Goal: Ask a question: Seek information or help from site administrators or community

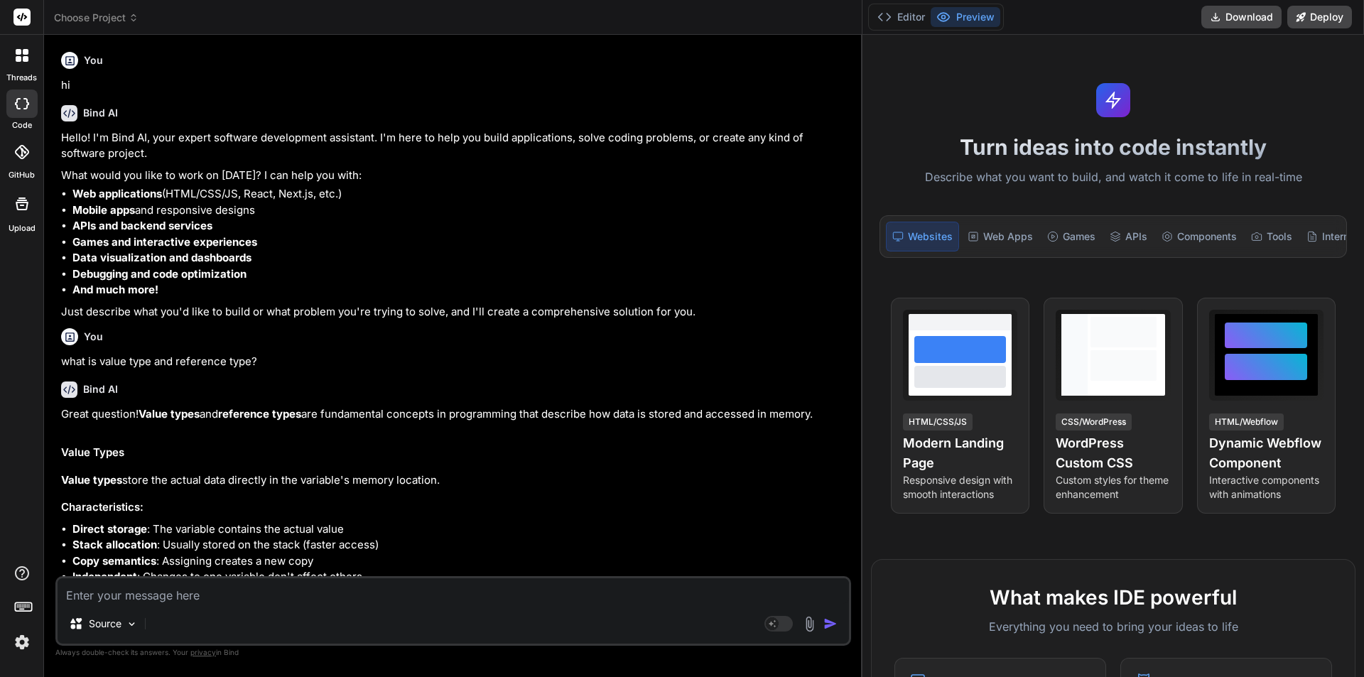
scroll to position [3665, 0]
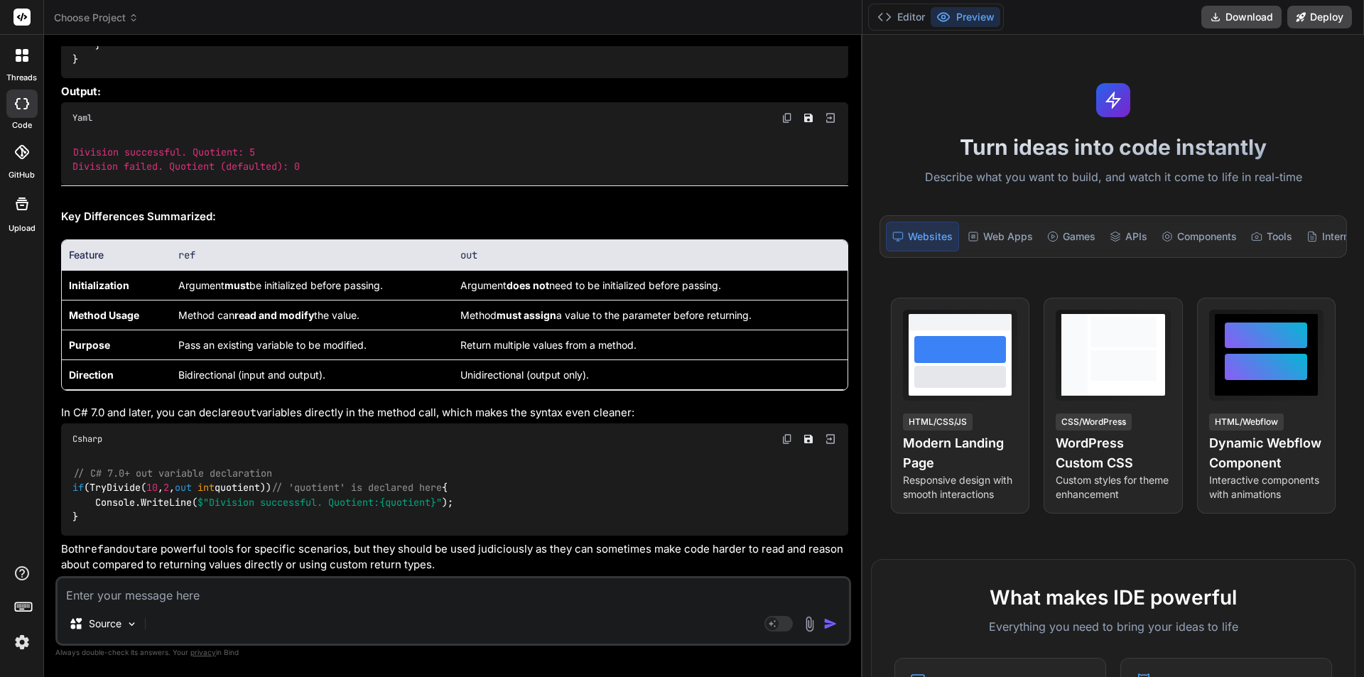
type textarea """
type textarea "x"
type textarea """"
type textarea "x"
type textarea ""In mock_pjr_cases.xml file these is loyalty associated with sales transaction …"
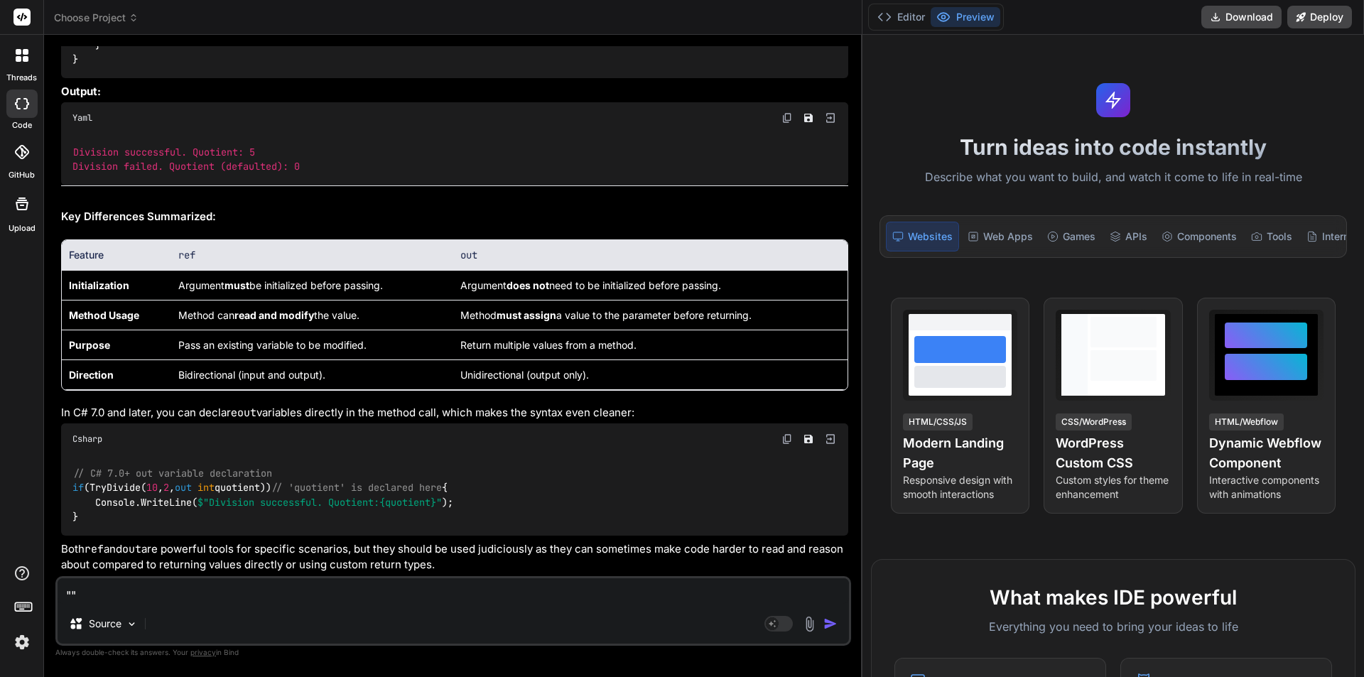
type textarea "x"
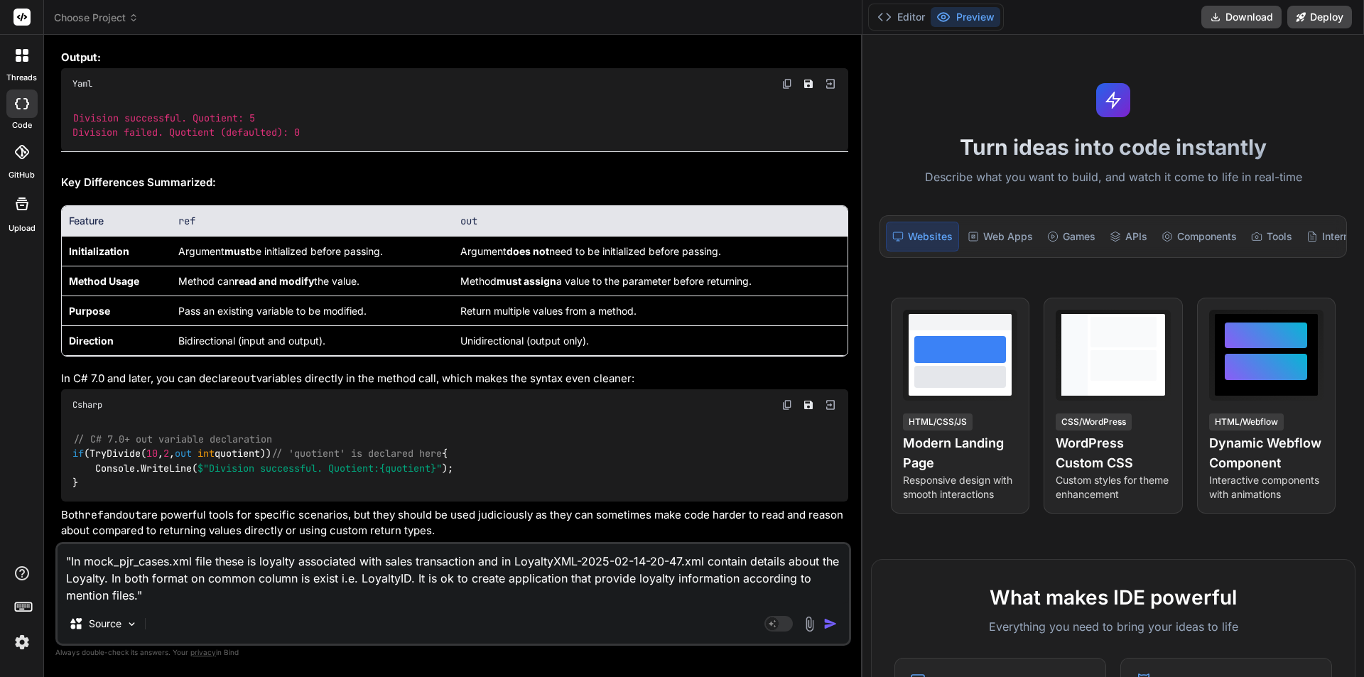
type textarea ""In mock_pjr_cases.xml file these is loyalty associated with sales transaction …"
type textarea "x"
type textarea ""In mock_pjr_cases.xml file these is loyalty associated with sales transaction …"
type textarea "x"
type textarea ""In mock_pjr_cases.xml file these is loyalty associated with sales transaction …"
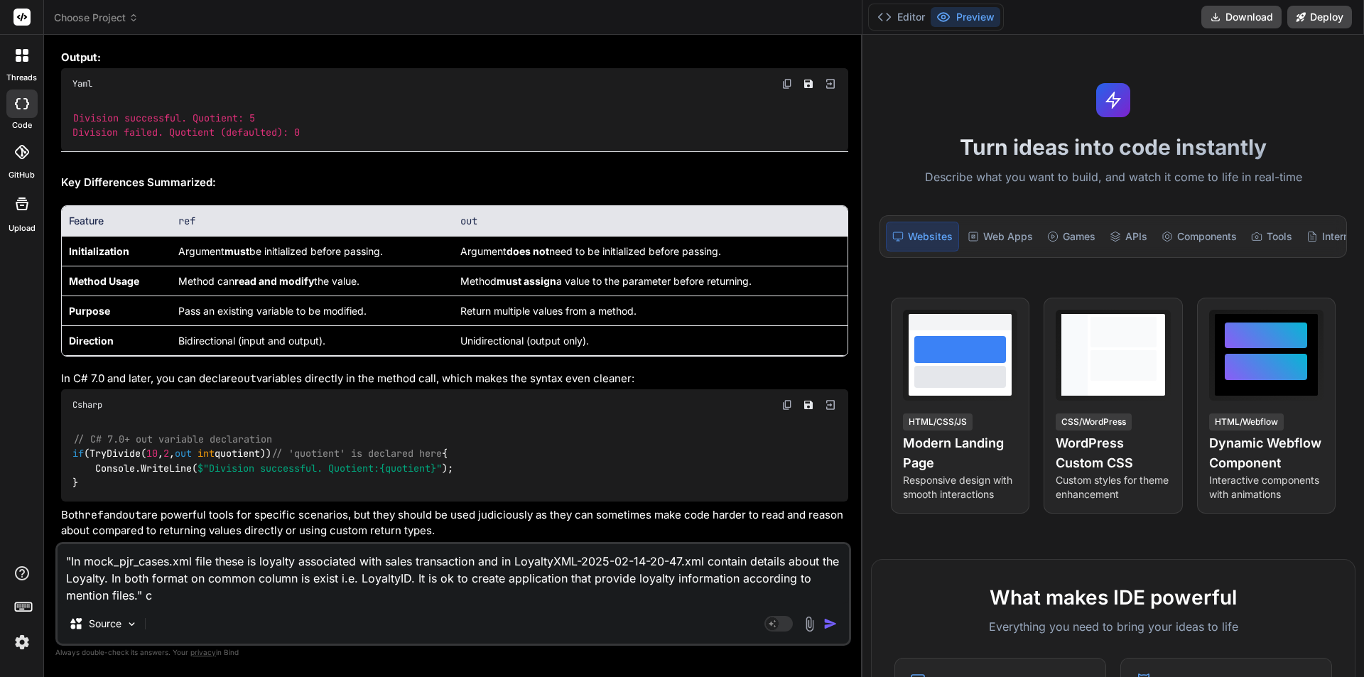
type textarea "x"
type textarea ""In mock_pjr_cases.xml file these is loyalty associated with sales transaction …"
type textarea "x"
type textarea ""In mock_pjr_cases.xml file these is loyalty associated with sales transaction …"
type textarea "x"
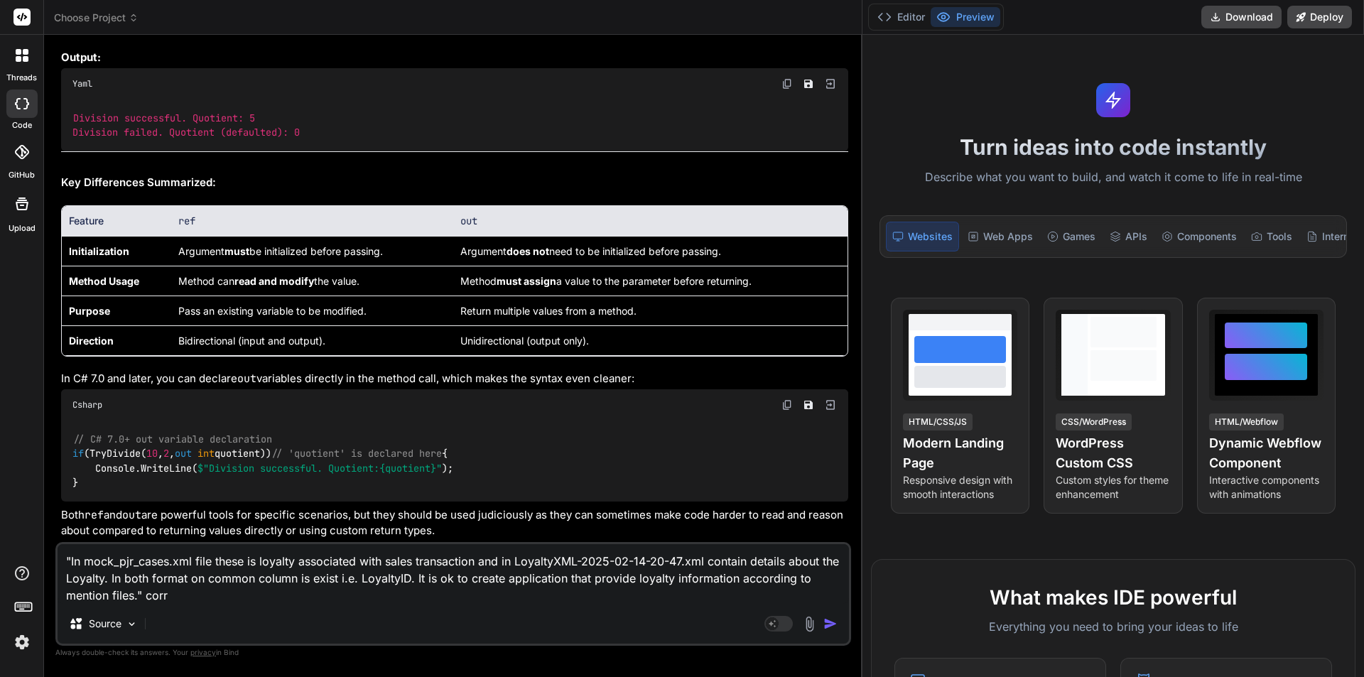
type textarea ""In mock_pjr_cases.xml file these is loyalty associated with sales transaction …"
type textarea "x"
type textarea ""In mock_pjr_cases.xml file these is loyalty associated with sales transaction …"
type textarea "x"
type textarea ""In mock_pjr_cases.xml file these is loyalty associated with sales transaction …"
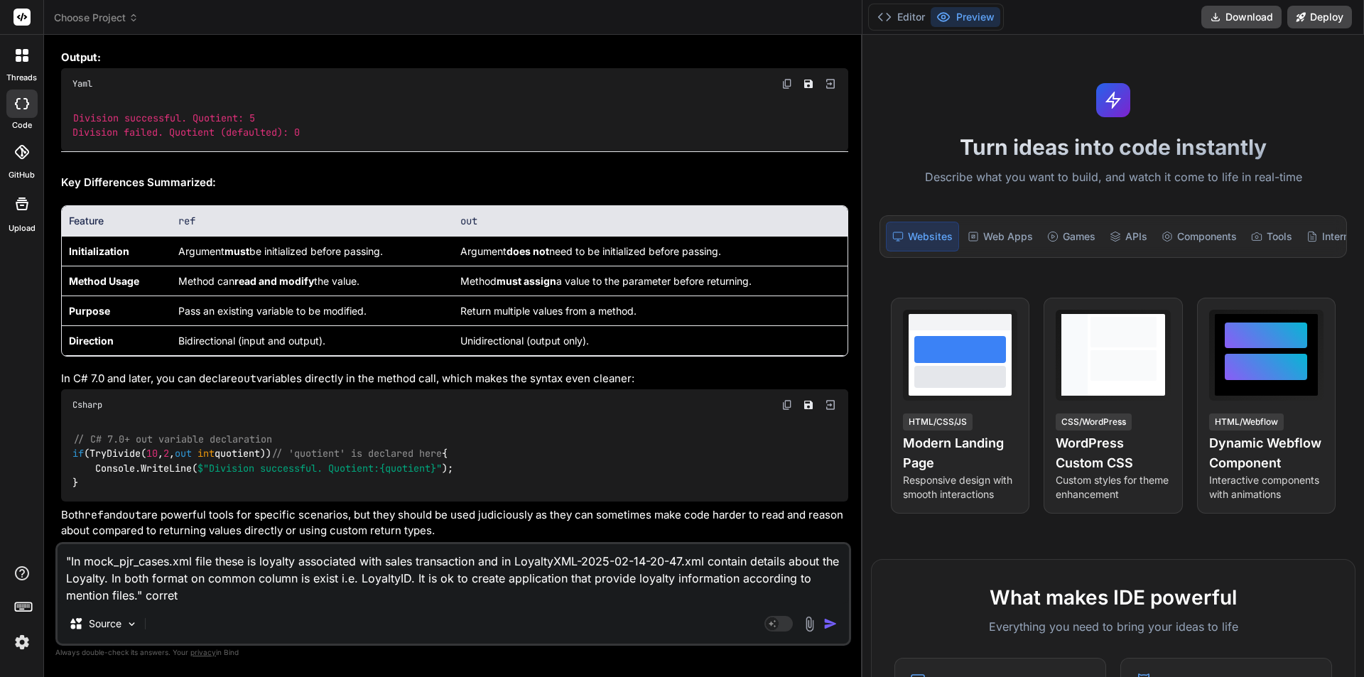
type textarea "x"
type textarea ""In mock_pjr_cases.xml file these is loyalty associated with sales transaction …"
type textarea "x"
type textarea ""In mock_pjr_cases.xml file these is loyalty associated with sales transaction …"
type textarea "x"
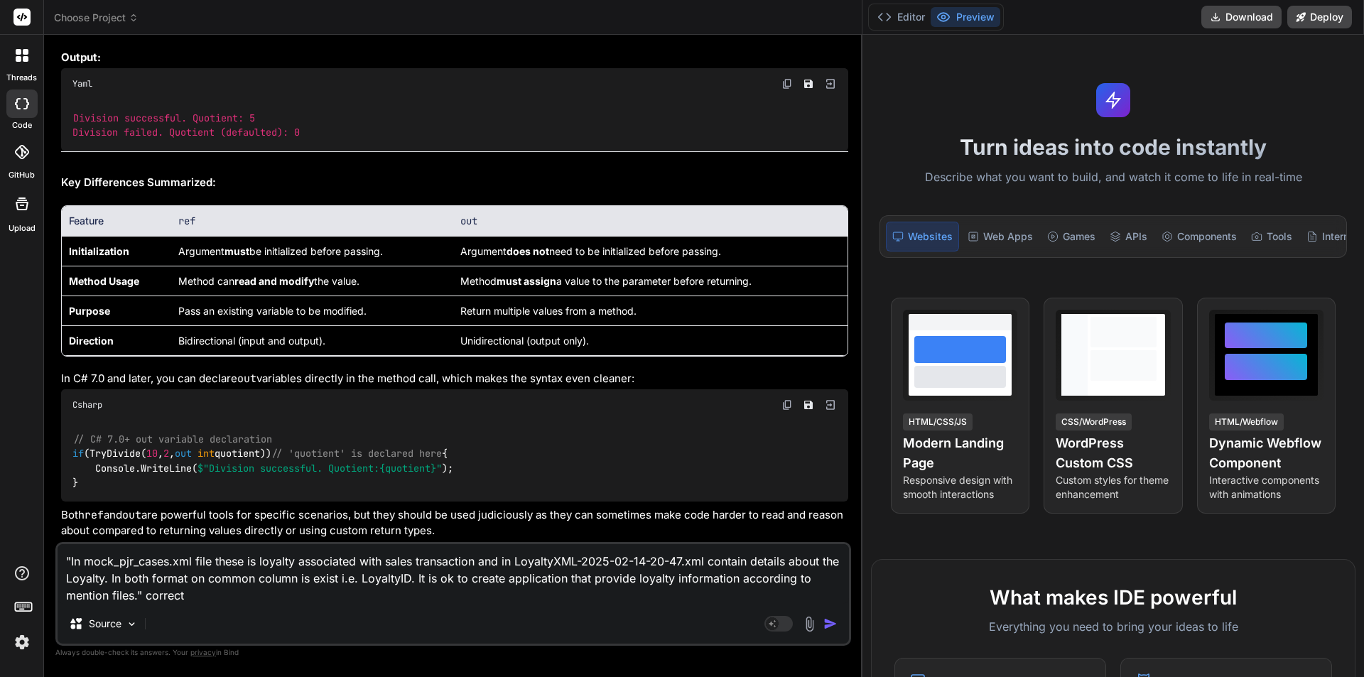
type textarea ""In mock_pjr_cases.xml file these is loyalty associated with sales transaction …"
type textarea "x"
type textarea ""In mock_pjr_cases.xml file these is loyalty associated with sales transaction …"
type textarea "x"
type textarea ""In mock_pjr_cases.xml file these is loyalty associated with sales transaction …"
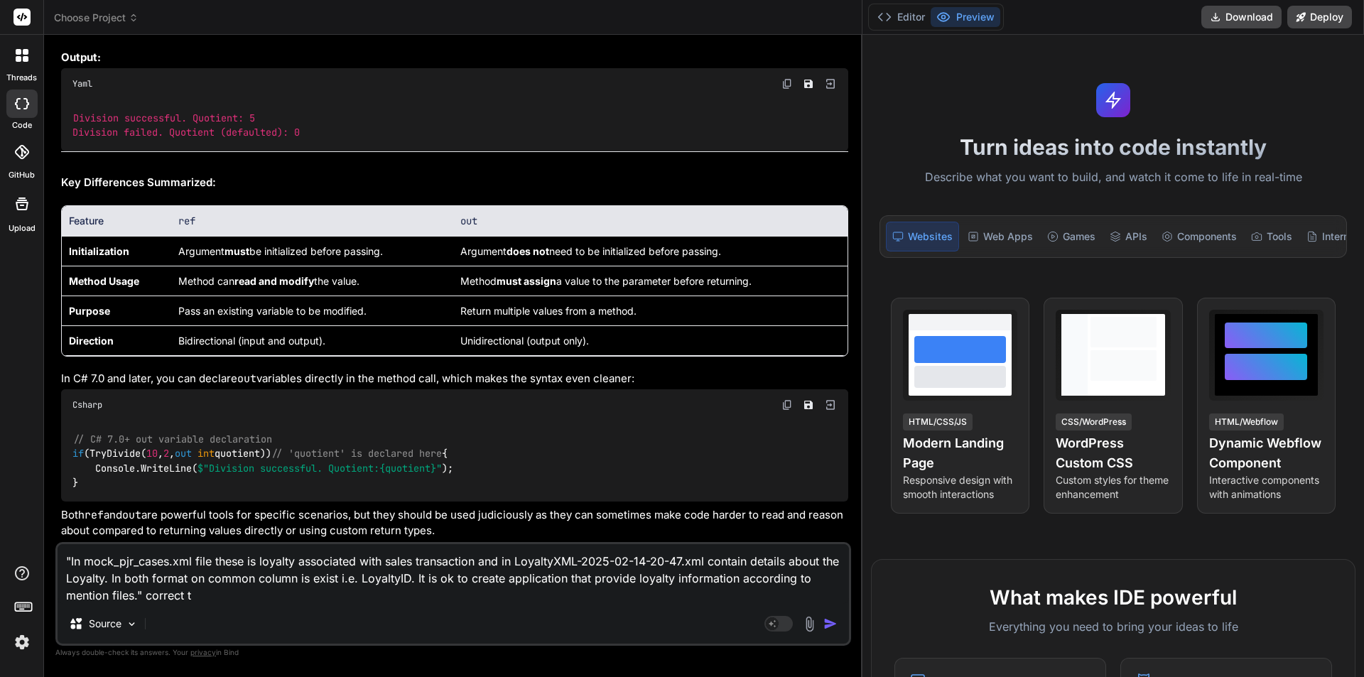
type textarea "x"
type textarea ""In mock_pjr_cases.xml file these is loyalty associated with sales transaction …"
type textarea "x"
type textarea ""In mock_pjr_cases.xml file these is loyalty associated with sales transaction …"
type textarea "x"
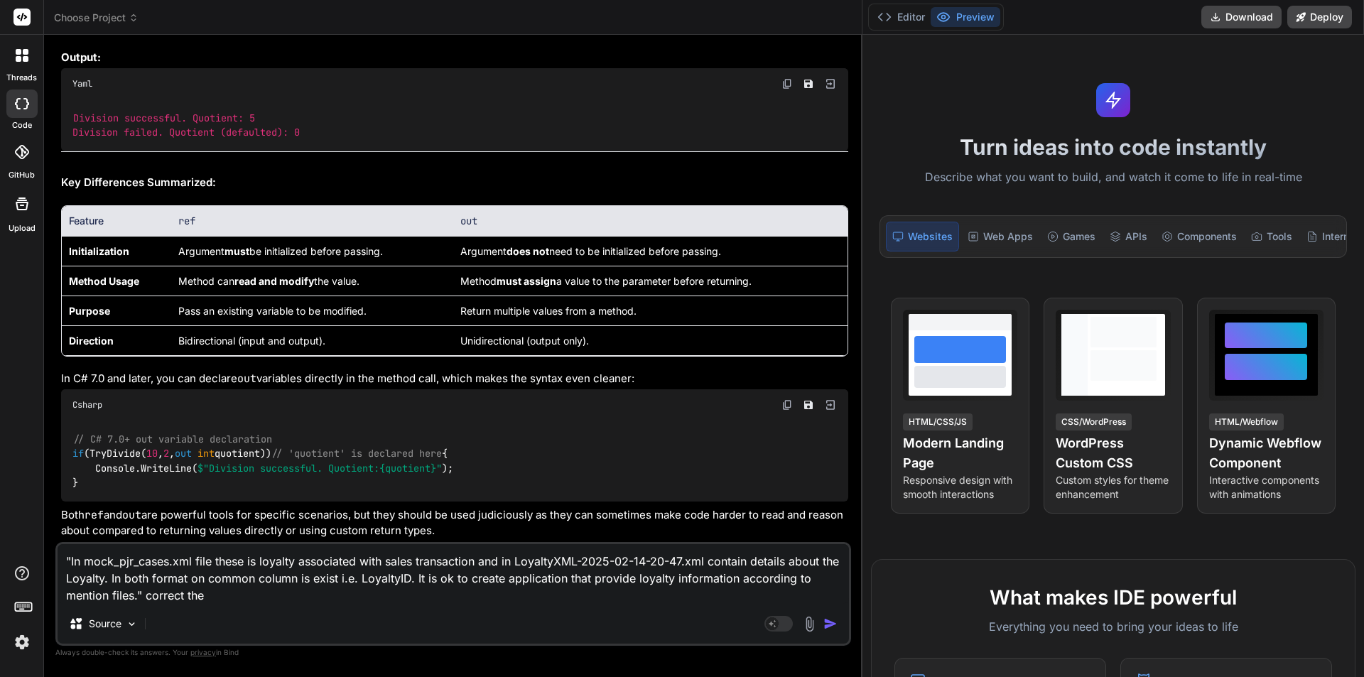
type textarea ""In mock_pjr_cases.xml file these is loyalty associated with sales transaction …"
type textarea "x"
type textarea ""In mock_pjr_cases.xml file these is loyalty associated with sales transaction …"
type textarea "x"
type textarea ""In mock_pjr_cases.xml file these is loyalty associated with sales transaction …"
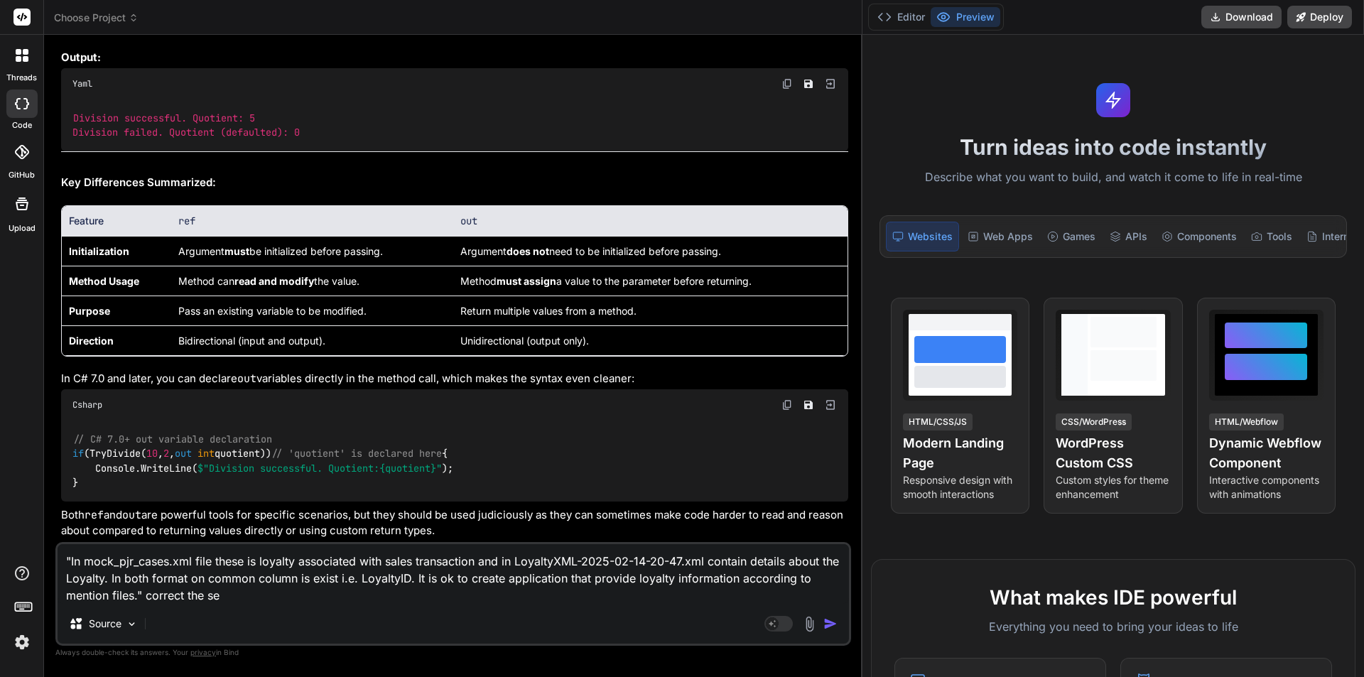
type textarea "x"
type textarea ""In mock_pjr_cases.xml file these is loyalty associated with sales transaction …"
type textarea "x"
type textarea ""In mock_pjr_cases.xml file these is loyalty associated with sales transaction …"
type textarea "x"
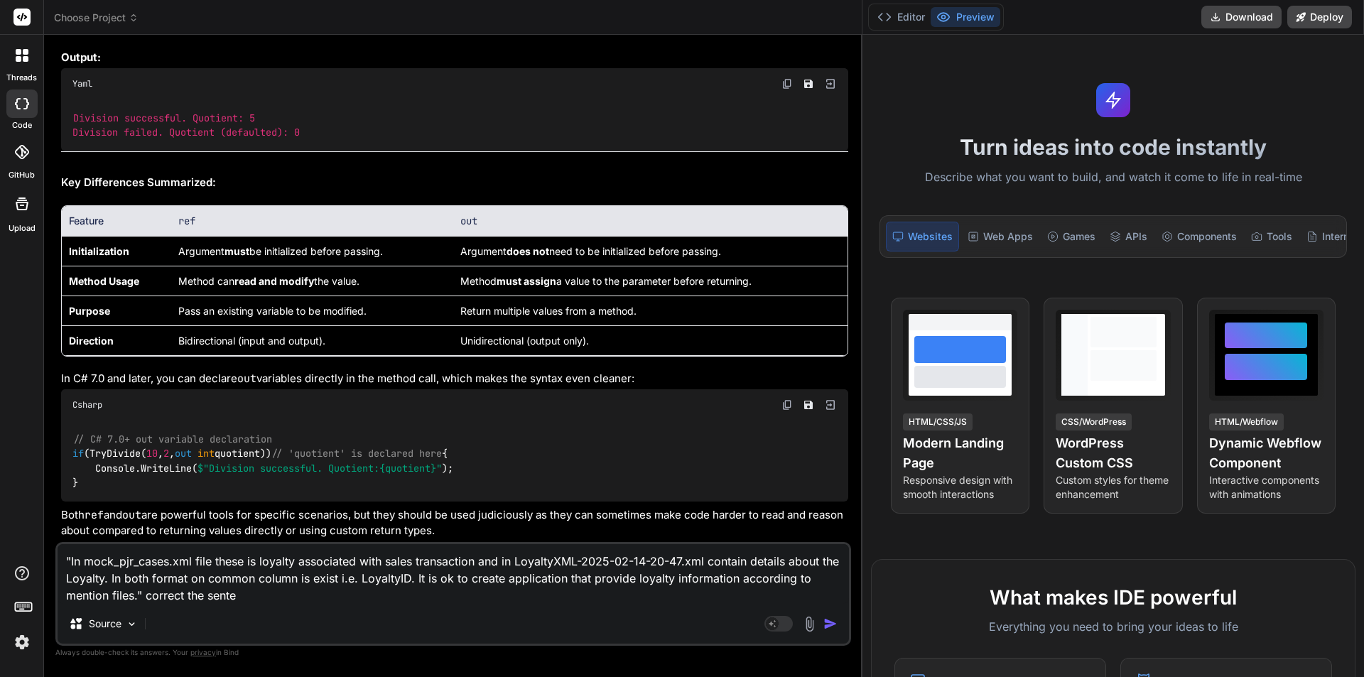
type textarea ""In mock_pjr_cases.xml file these is loyalty associated with sales transaction …"
type textarea "x"
type textarea ""In mock_pjr_cases.xml file these is loyalty associated with sales transaction …"
type textarea "x"
type textarea ""In mock_pjr_cases.xml file these is loyalty associated with sales transaction …"
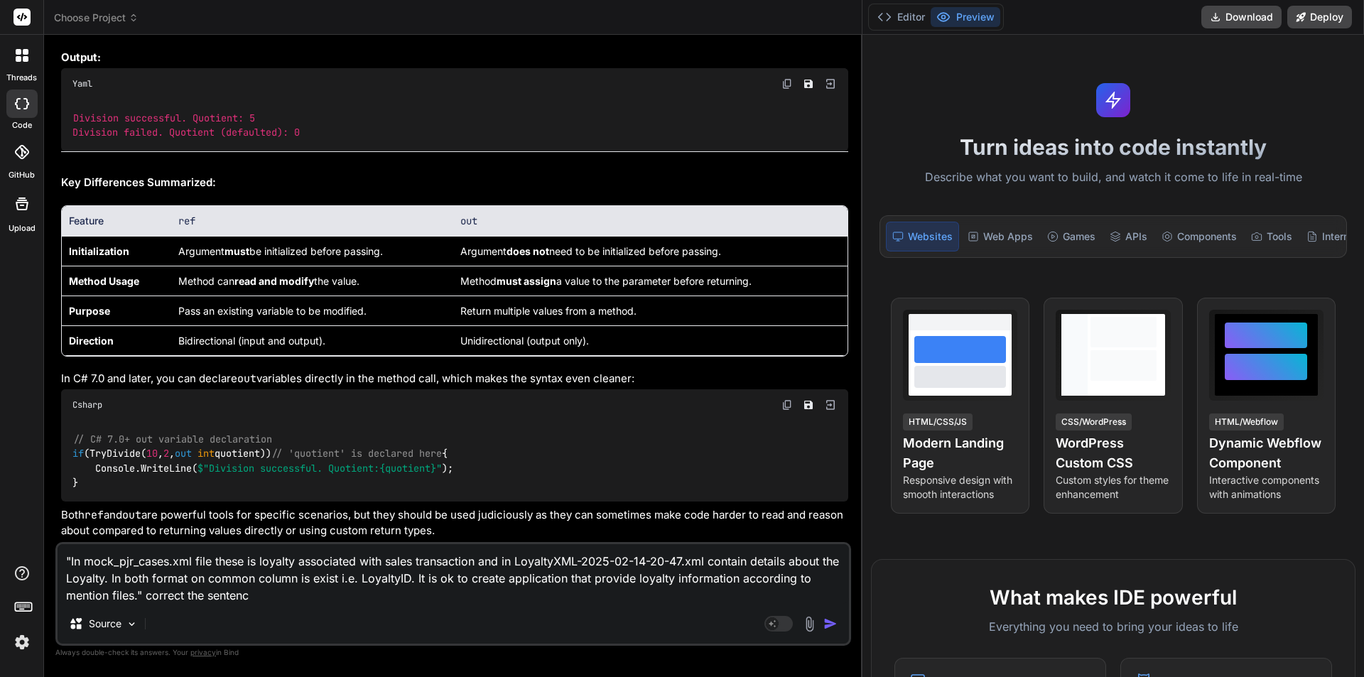
type textarea "x"
type textarea ""In mock_pjr_cases.xml file these is loyalty associated with sales transaction …"
type textarea "x"
type textarea ""In mock_pjr_cases.xml file these is loyalty associated with sales transaction …"
type textarea "x"
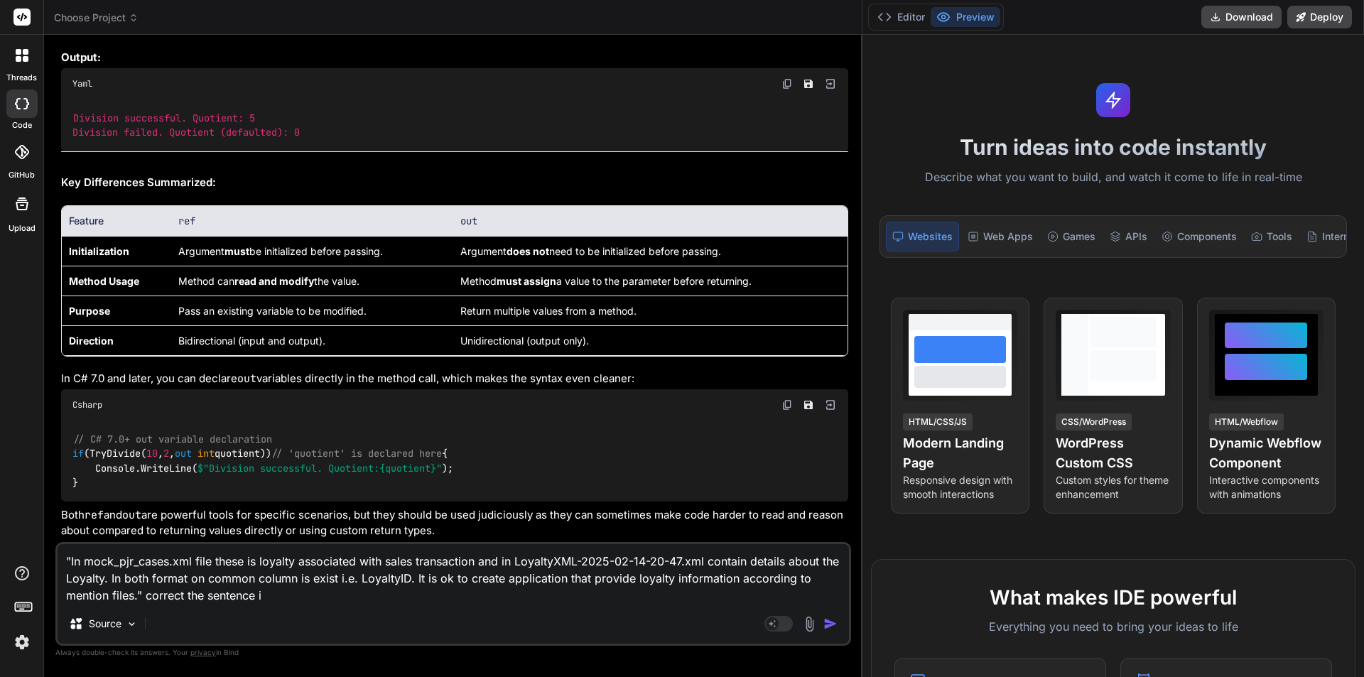
type textarea ""In mock_pjr_cases.xml file these is loyalty associated with sales transaction …"
type textarea "x"
type textarea ""In mock_pjr_cases.xml file these is loyalty associated with sales transaction …"
type textarea "x"
type textarea ""In mock_pjr_cases.xml file these is loyalty associated with sales transaction …"
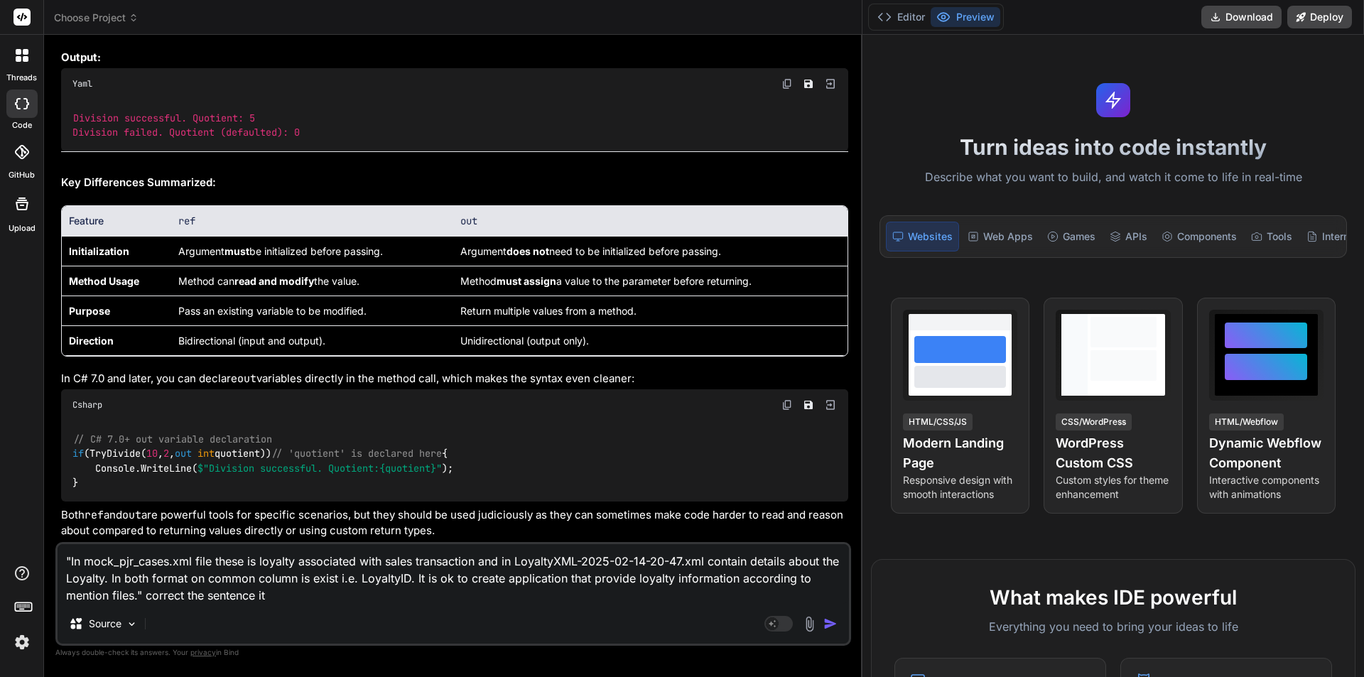
type textarea "x"
type textarea ""In mock_pjr_cases.xml file these is loyalty associated with sales transaction …"
type textarea "x"
type textarea ""In mock_pjr_cases.xml file these is loyalty associated with sales transaction …"
type textarea "x"
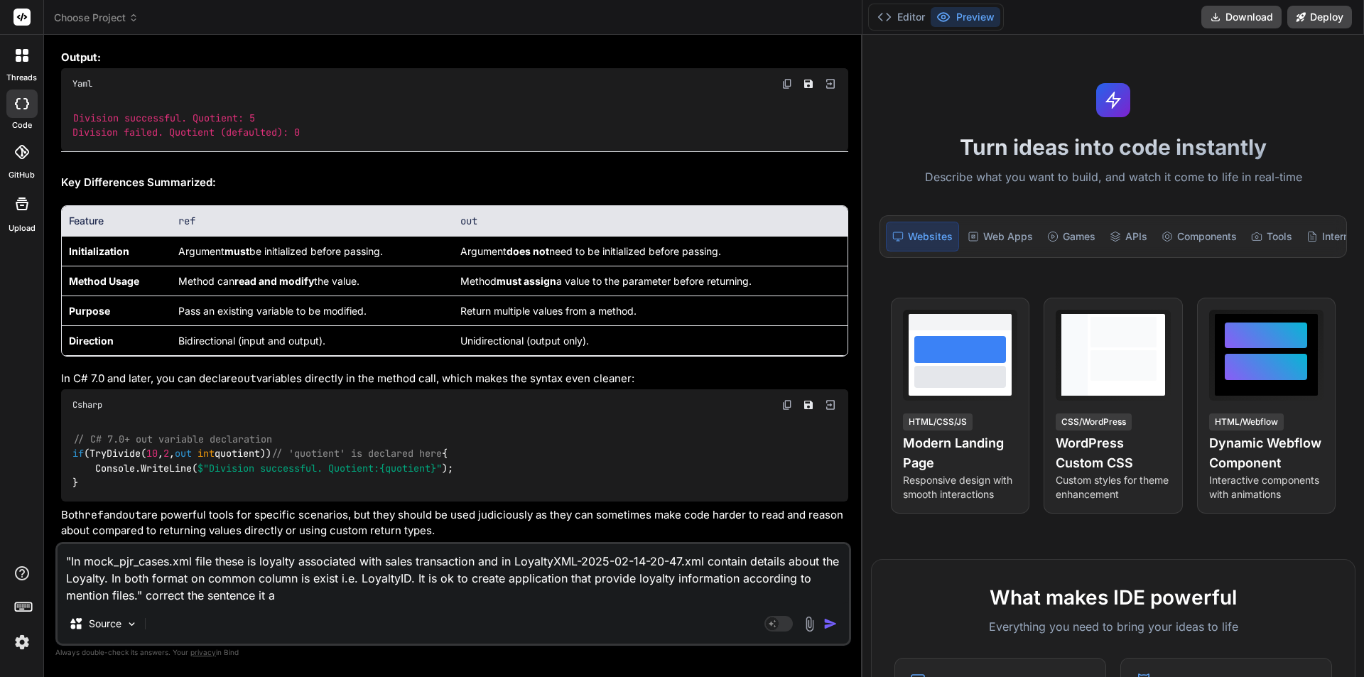
type textarea ""In mock_pjr_cases.xml file these is loyalty associated with sales transaction …"
type textarea "x"
type textarea ""In mock_pjr_cases.xml file these is loyalty associated with sales transaction …"
type textarea "x"
type textarea ""In mock_pjr_cases.xml file these is loyalty associated with sales transaction …"
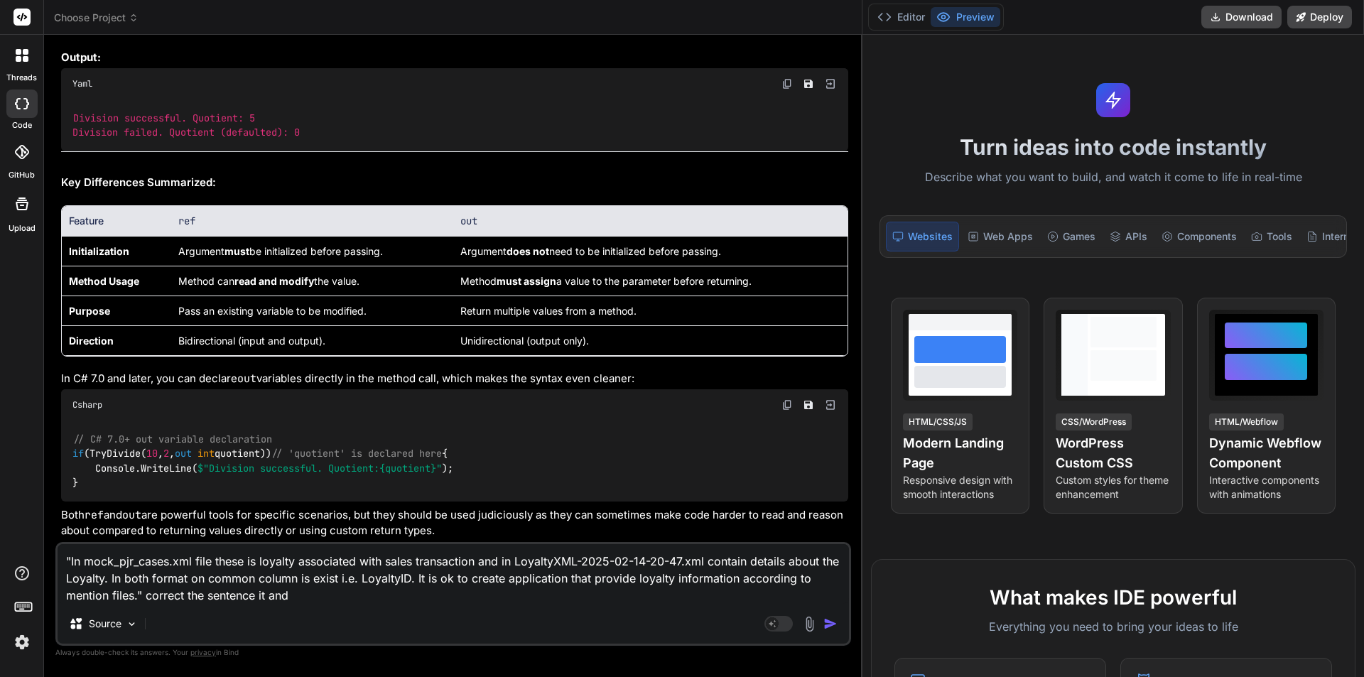
type textarea "x"
type textarea ""In mock_pjr_cases.xml file these is loyalty associated with sales transaction …"
type textarea "x"
type textarea ""In mock_pjr_cases.xml file these is loyalty associated with sales transaction …"
type textarea "x"
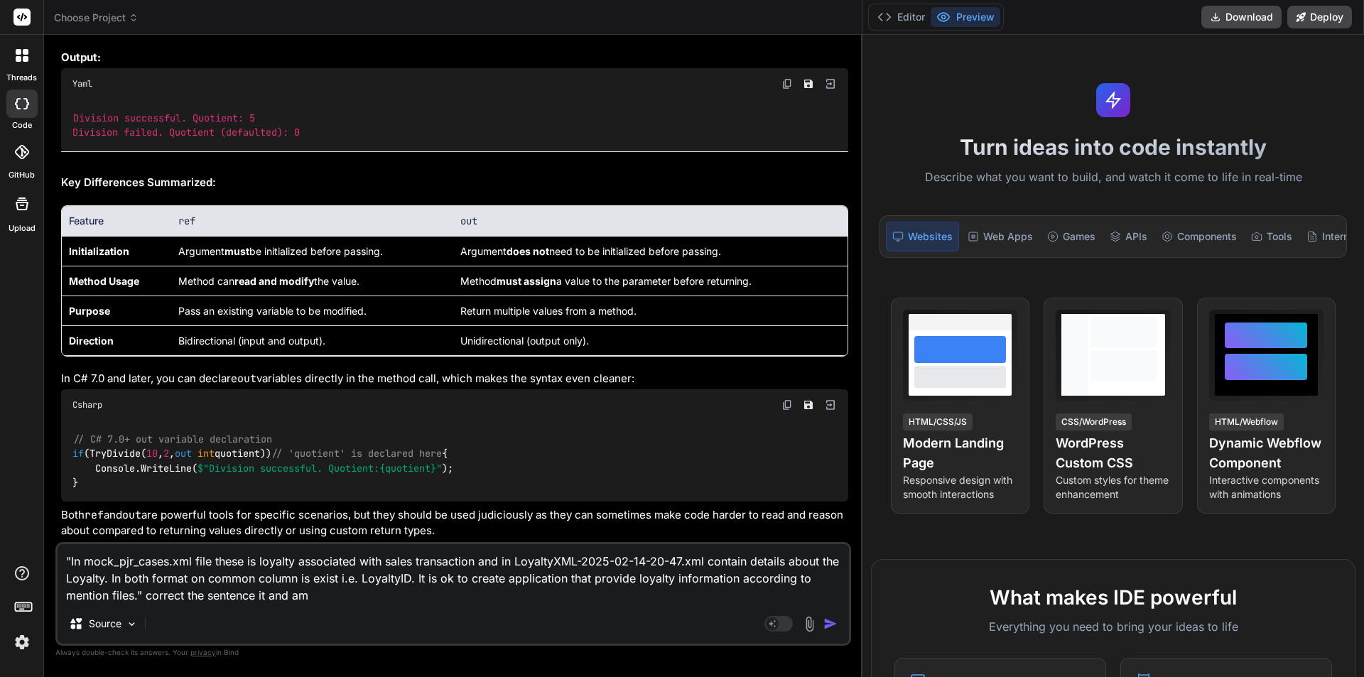
type textarea ""In mock_pjr_cases.xml file these is loyalty associated with sales transaction …"
type textarea "x"
type textarea ""In mock_pjr_cases.xml file these is loyalty associated with sales transaction …"
type textarea "x"
type textarea ""In mock_pjr_cases.xml file these is loyalty associated with sales transaction …"
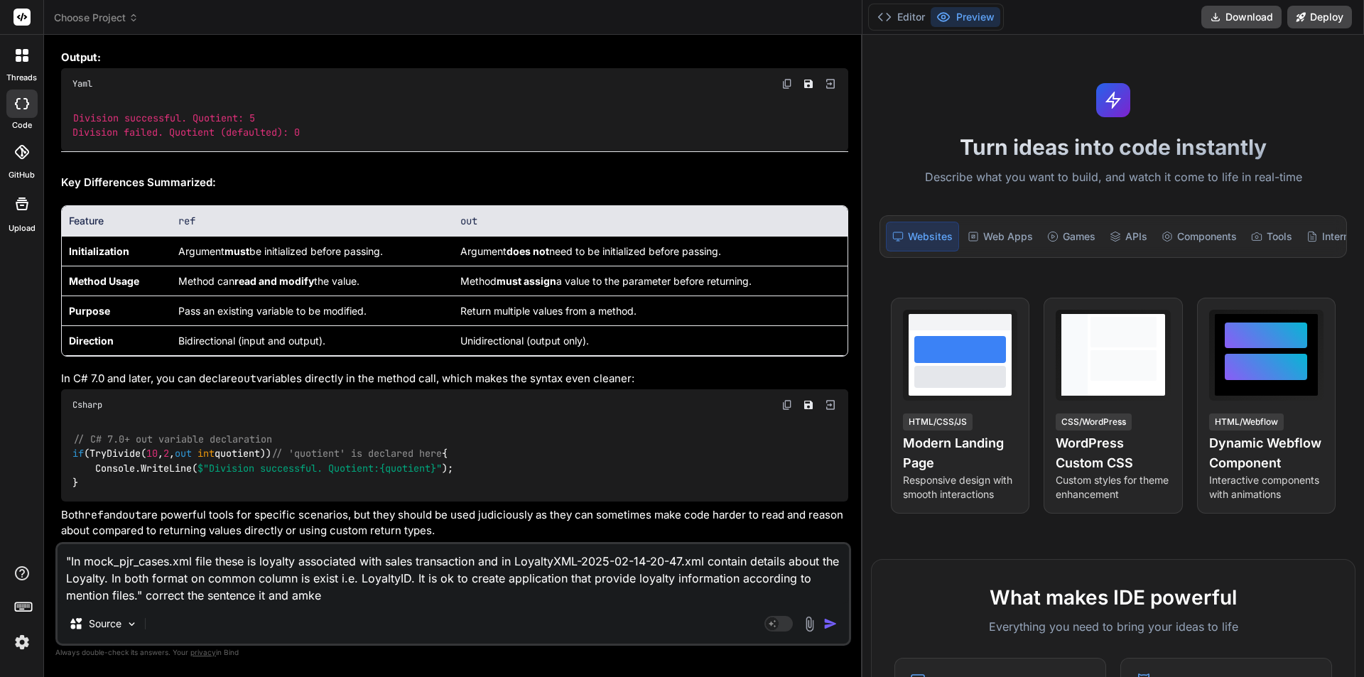
type textarea "x"
type textarea ""In mock_pjr_cases.xml file these is loyalty associated with sales transaction …"
type textarea "x"
type textarea ""In mock_pjr_cases.xml file these is loyalty associated with sales transaction …"
type textarea "x"
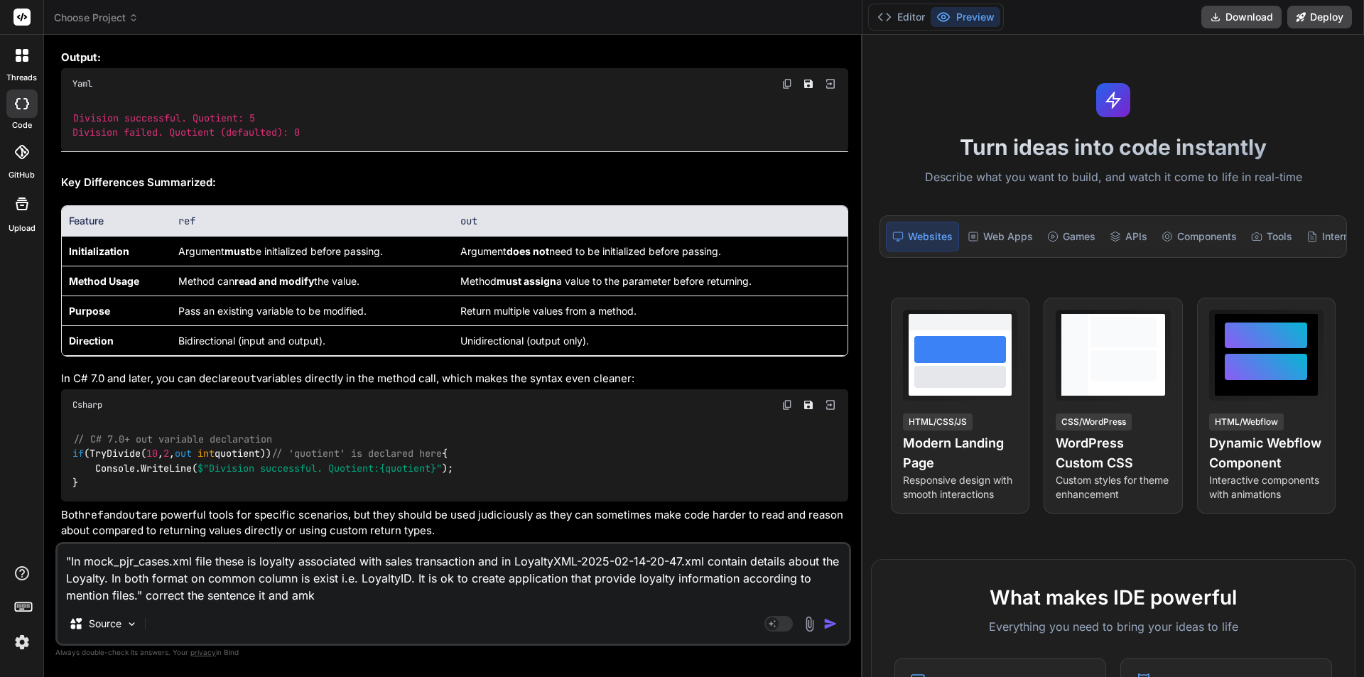
type textarea ""In mock_pjr_cases.xml file these is loyalty associated with sales transaction …"
type textarea "x"
type textarea ""In mock_pjr_cases.xml file these is loyalty associated with sales transaction …"
type textarea "x"
type textarea ""In mock_pjr_cases.xml file these is loyalty associated with sales transaction …"
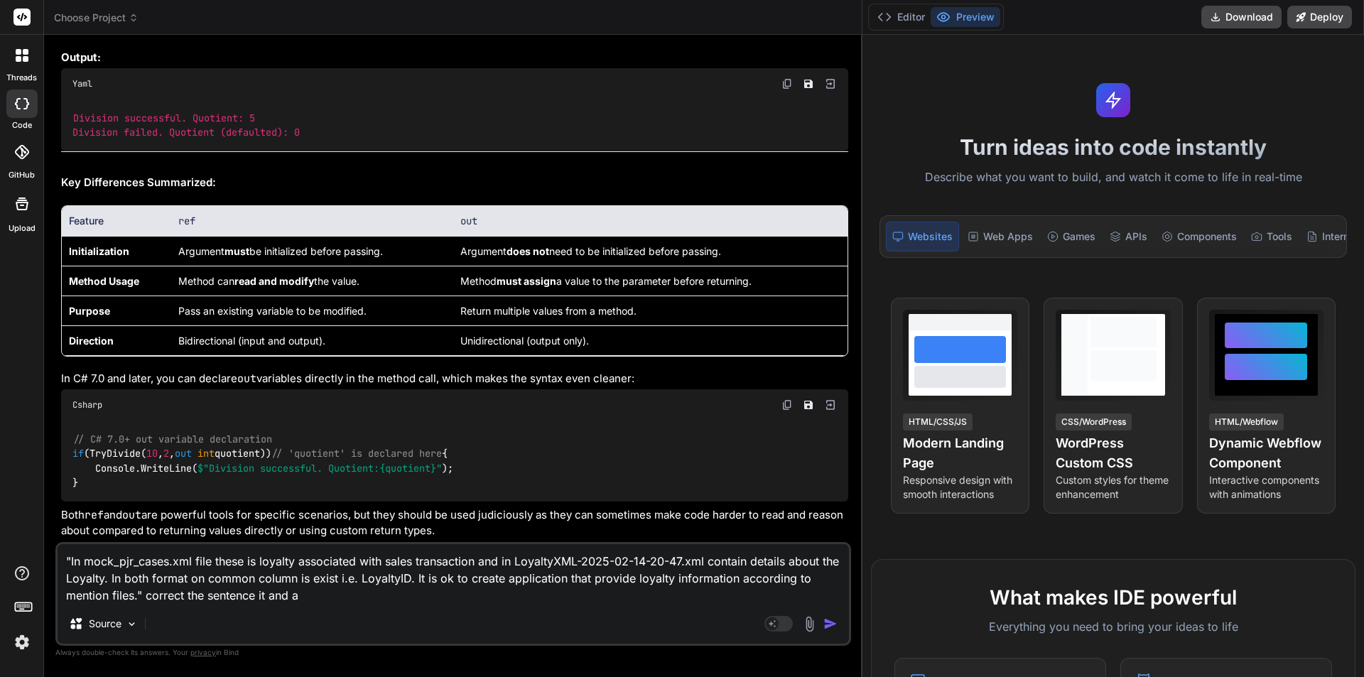
type textarea "x"
type textarea ""In mock_pjr_cases.xml file these is loyalty associated with sales transaction …"
type textarea "x"
type textarea ""In mock_pjr_cases.xml file these is loyalty associated with sales transaction …"
type textarea "x"
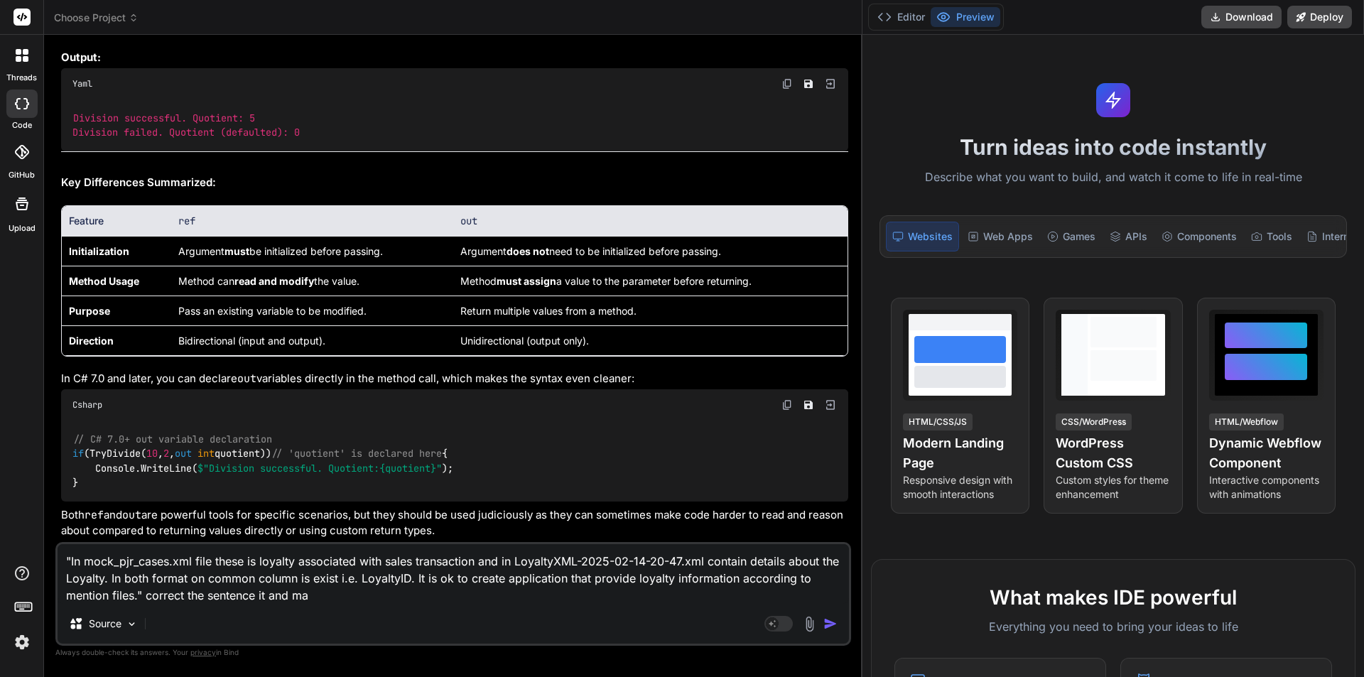
type textarea ""In mock_pjr_cases.xml file these is loyalty associated with sales transaction …"
type textarea "x"
type textarea ""In mock_pjr_cases.xml file these is loyalty associated with sales transaction …"
type textarea "x"
type textarea ""In mock_pjr_cases.xml file these is loyalty associated with sales transaction …"
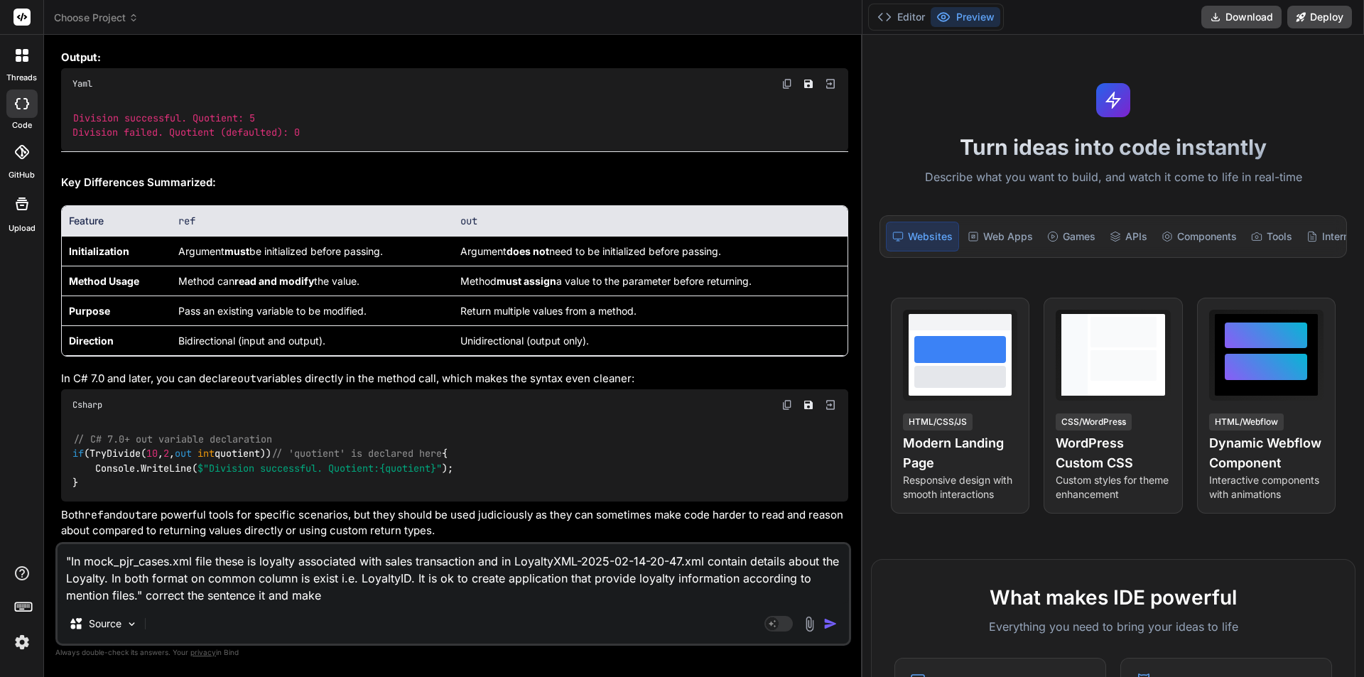
type textarea "x"
type textarea ""In mock_pjr_cases.xml file these is loyalty associated with sales transaction …"
type textarea "x"
type textarea ""In mock_pjr_cases.xml file these is loyalty associated with sales transaction …"
type textarea "x"
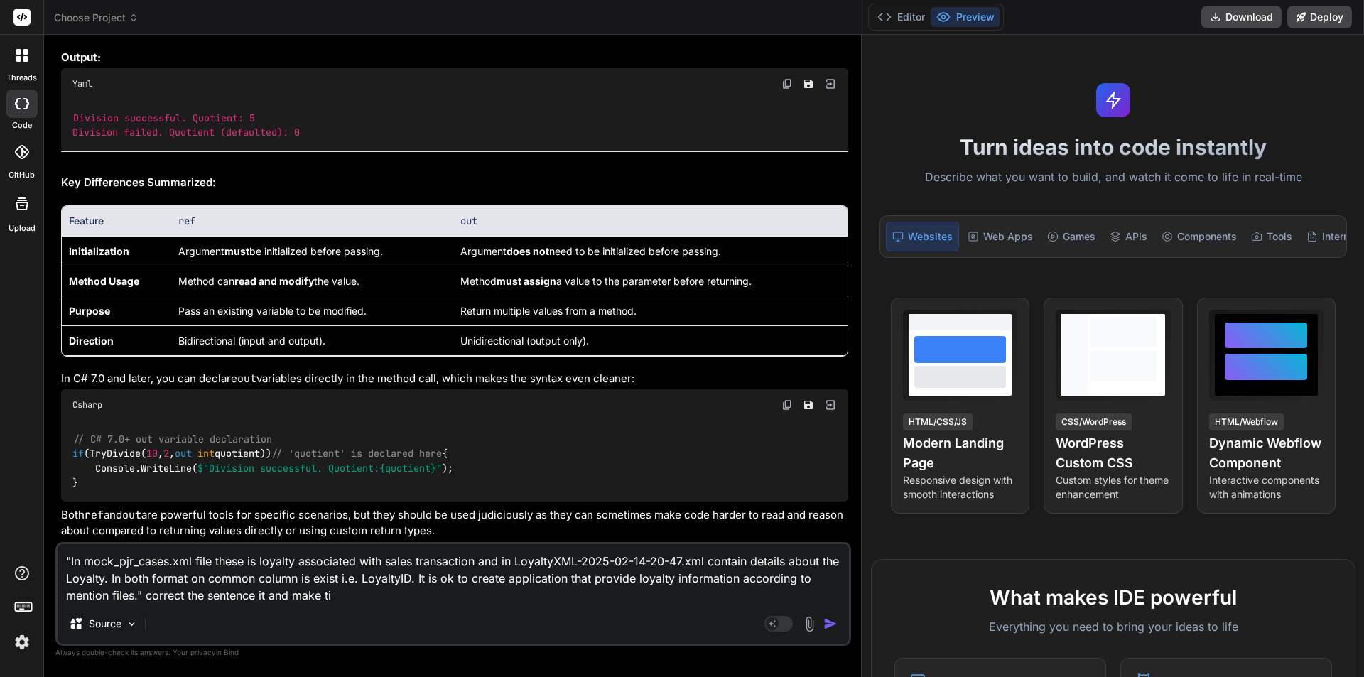
type textarea ""In mock_pjr_cases.xml file these is loyalty associated with sales transaction …"
type textarea "x"
type textarea ""In mock_pjr_cases.xml file these is loyalty associated with sales transaction …"
type textarea "x"
type textarea ""In mock_pjr_cases.xml file these is loyalty associated with sales transaction …"
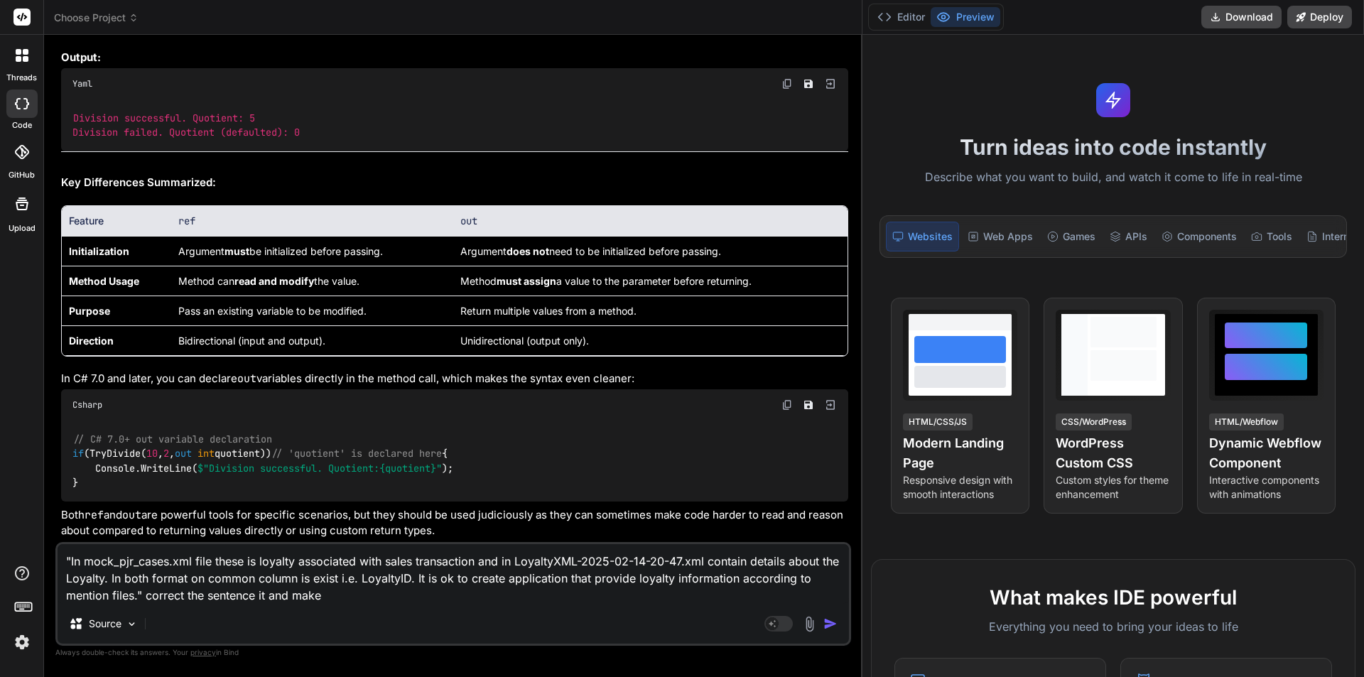
type textarea "x"
type textarea ""In mock_pjr_cases.xml file these is loyalty associated with sales transaction …"
type textarea "x"
type textarea ""In mock_pjr_cases.xml file these is loyalty associated with sales transaction …"
type textarea "x"
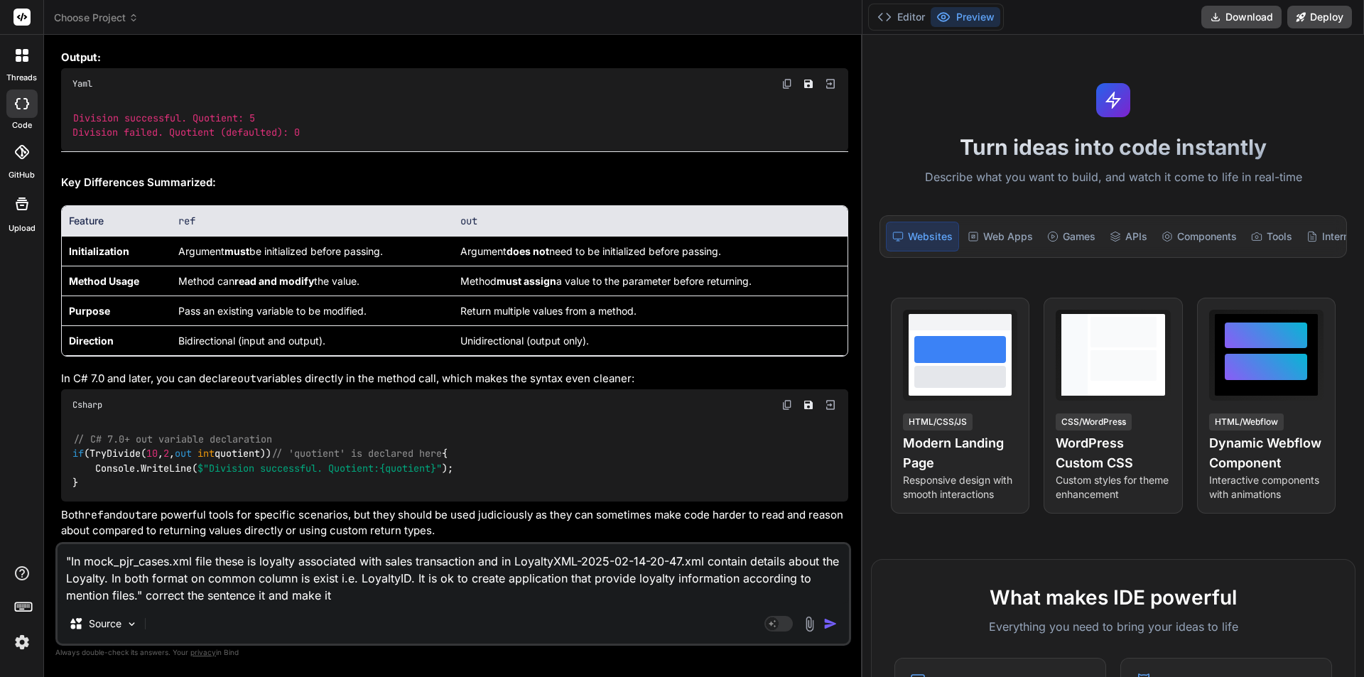
type textarea ""In mock_pjr_cases.xml file these is loyalty associated with sales transaction …"
type textarea "x"
type textarea ""In mock_pjr_cases.xml file these is loyalty associated with sales transaction …"
type textarea "x"
type textarea ""In mock_pjr_cases.xml file these is loyalty associated with sales transaction …"
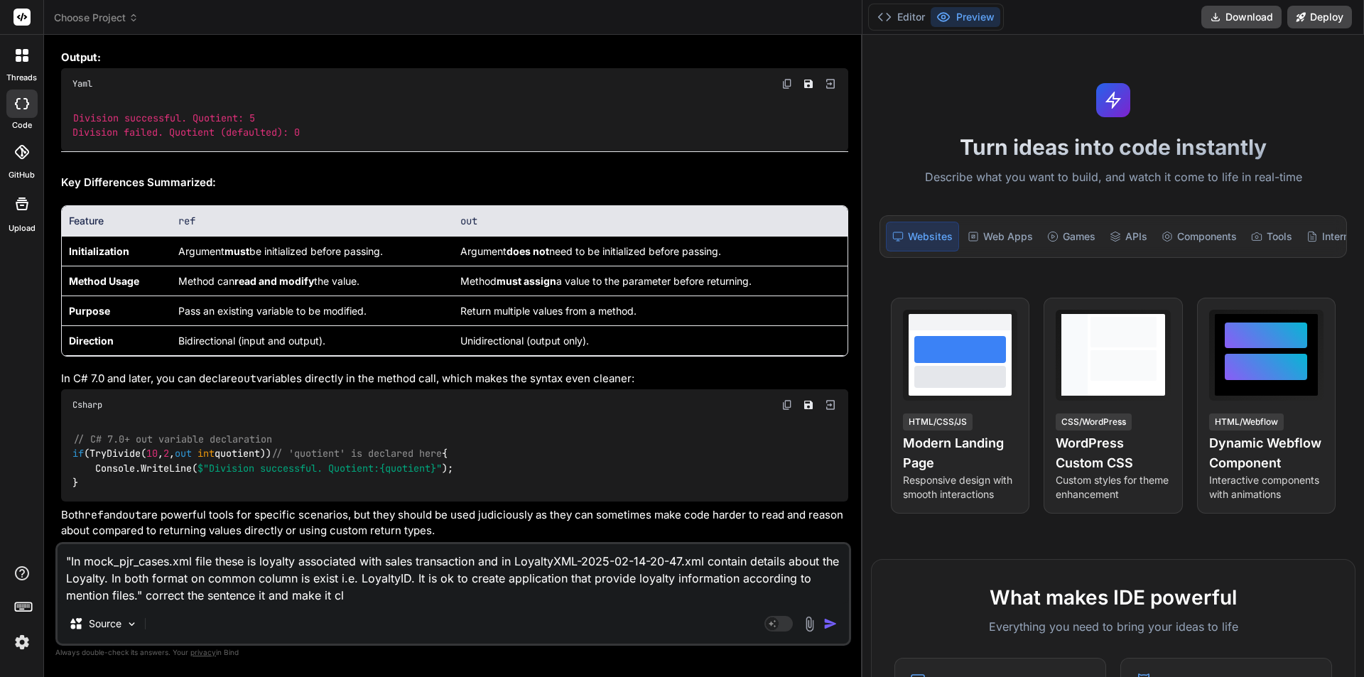
type textarea "x"
type textarea ""In mock_pjr_cases.xml file these is loyalty associated with sales transaction …"
type textarea "x"
type textarea ""In mock_pjr_cases.xml file these is loyalty associated with sales transaction …"
type textarea "x"
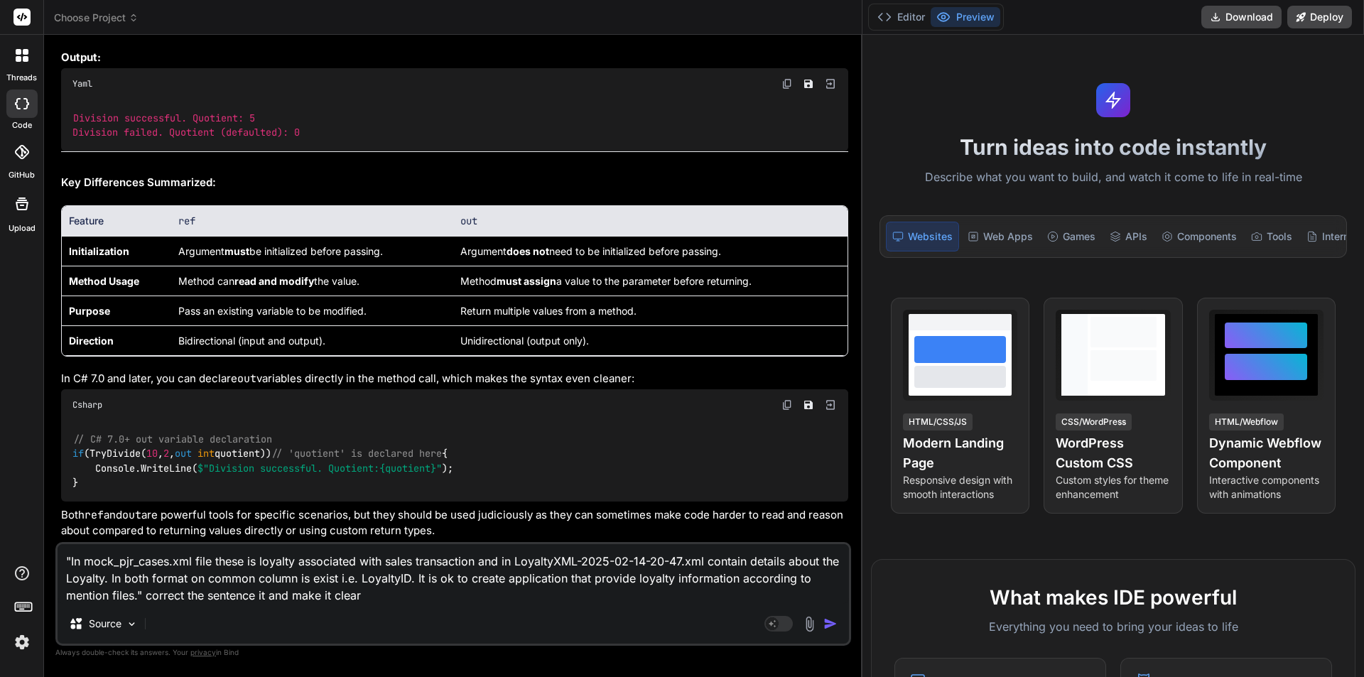
type textarea ""In mock_pjr_cases.xml file these is loyalty associated with sales transaction …"
type textarea "x"
type textarea ""In mock_pjr_cases.xml file these is loyalty associated with sales transaction …"
type textarea "x"
type textarea ""In mock_pjr_cases.xml file these is loyalty associated with sales transaction …"
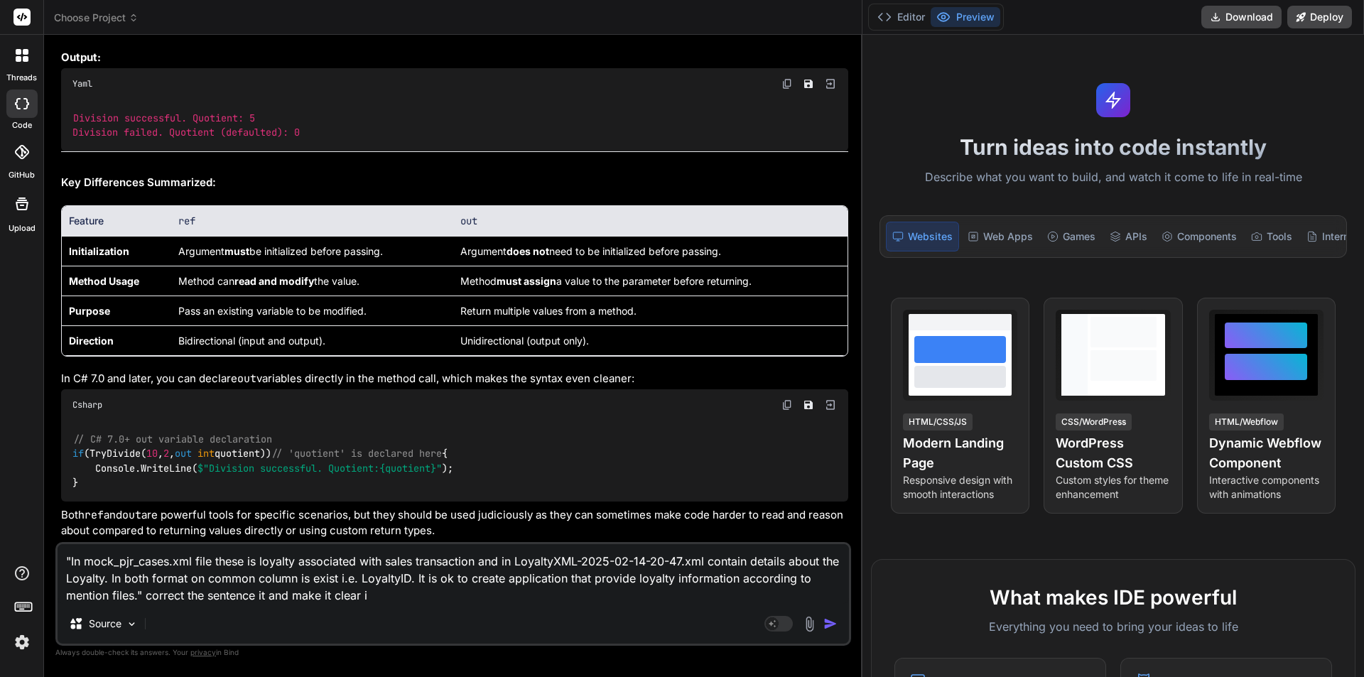
type textarea "x"
type textarea ""In mock_pjr_cases.xml file these is loyalty associated with sales transaction …"
type textarea "x"
type textarea ""In mock_pjr_cases.xml file these is loyalty associated with sales transaction …"
type textarea "x"
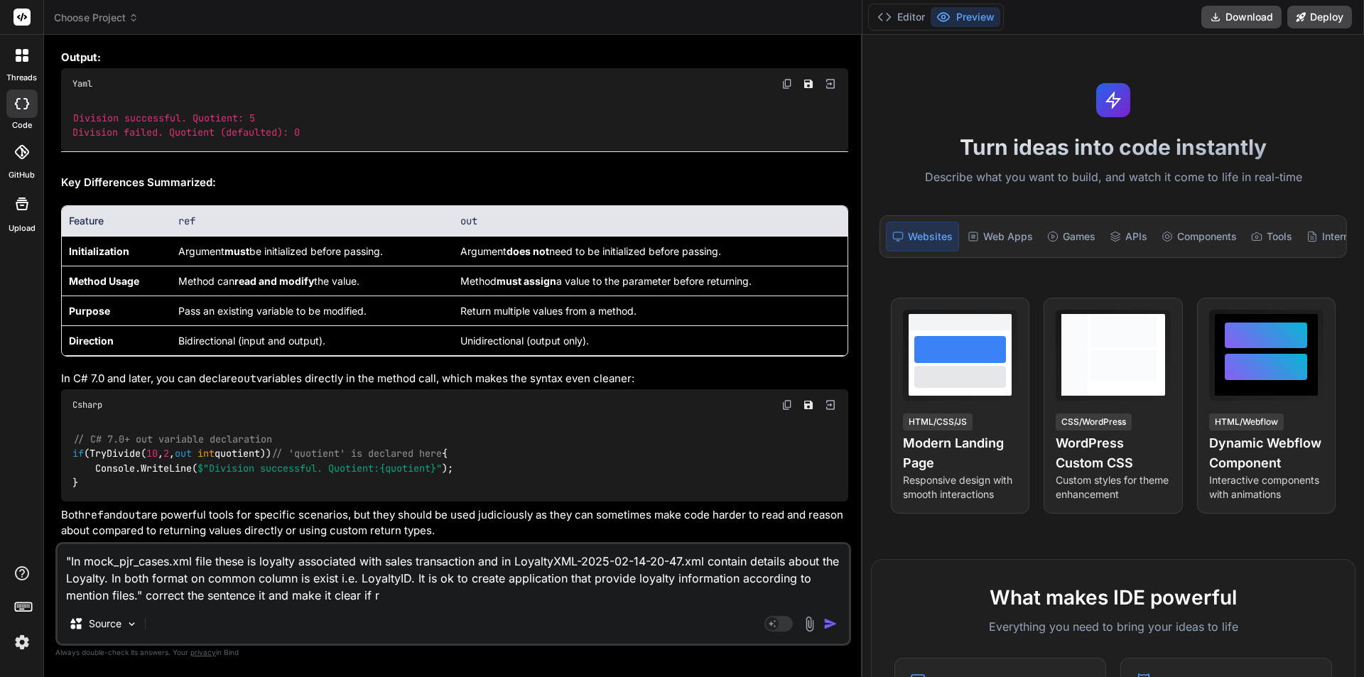
type textarea ""In mock_pjr_cases.xml file these is loyalty associated with sales transaction …"
type textarea "x"
type textarea ""In mock_pjr_cases.xml file these is loyalty associated with sales transaction …"
type textarea "x"
type textarea ""In mock_pjr_cases.xml file these is loyalty associated with sales transaction …"
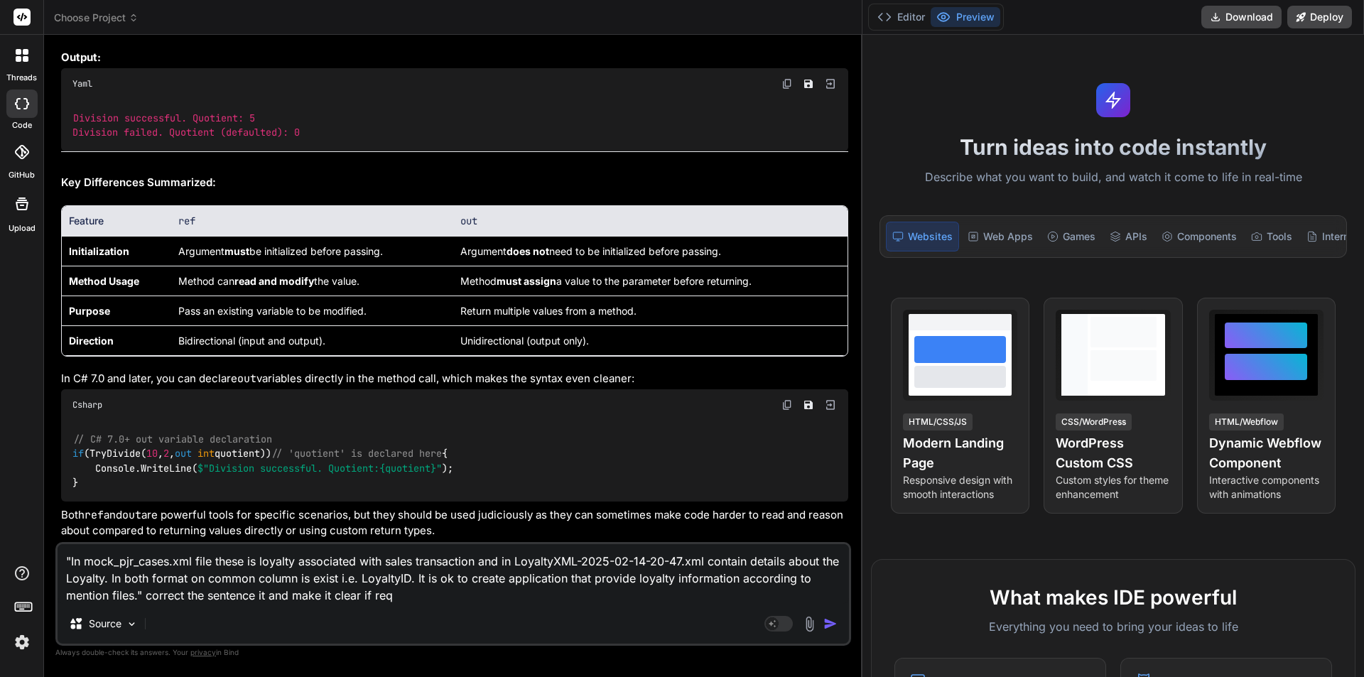
type textarea "x"
type textarea ""In mock_pjr_cases.xml file these is loyalty associated with sales transaction …"
type textarea "x"
type textarea ""In mock_pjr_cases.xml file these is loyalty associated with sales transaction …"
type textarea "x"
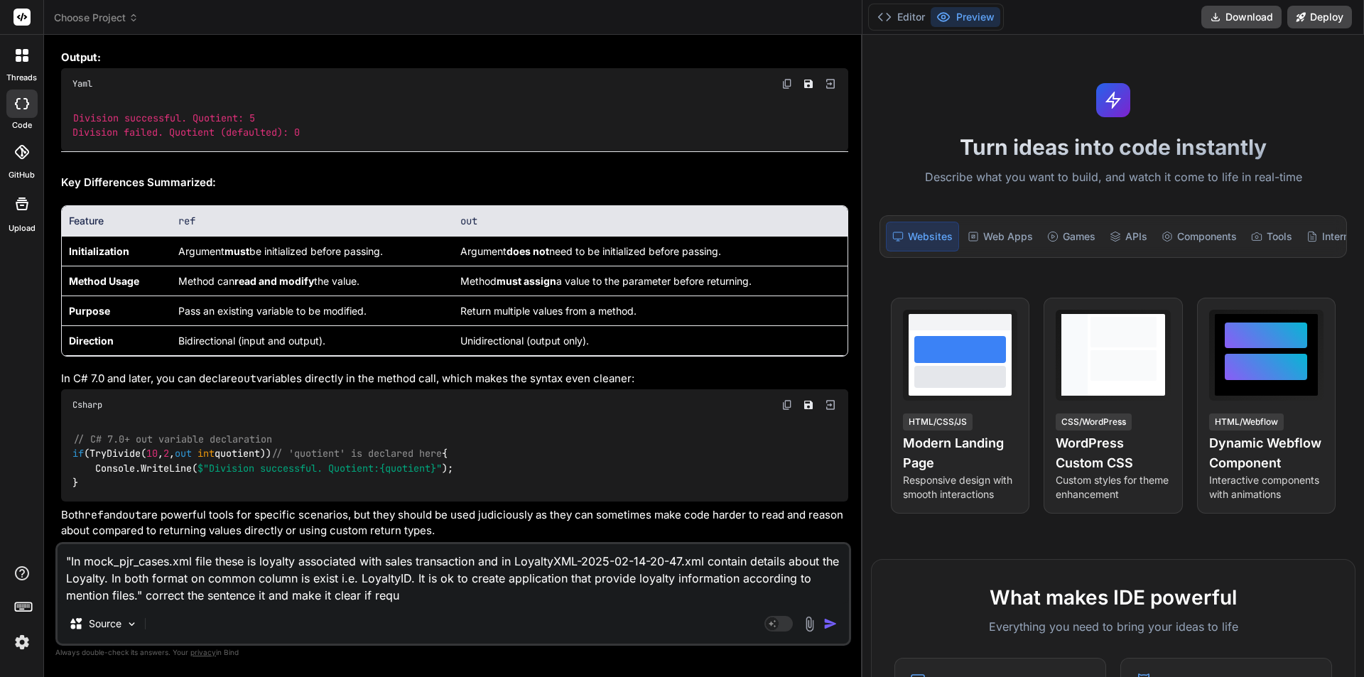
type textarea ""In mock_pjr_cases.xml file these is loyalty associated with sales transaction …"
type textarea "x"
type textarea ""In mock_pjr_cases.xml file these is loyalty associated with sales transaction …"
type textarea "x"
type textarea ""In mock_pjr_cases.xml file these is loyalty associated with sales transaction …"
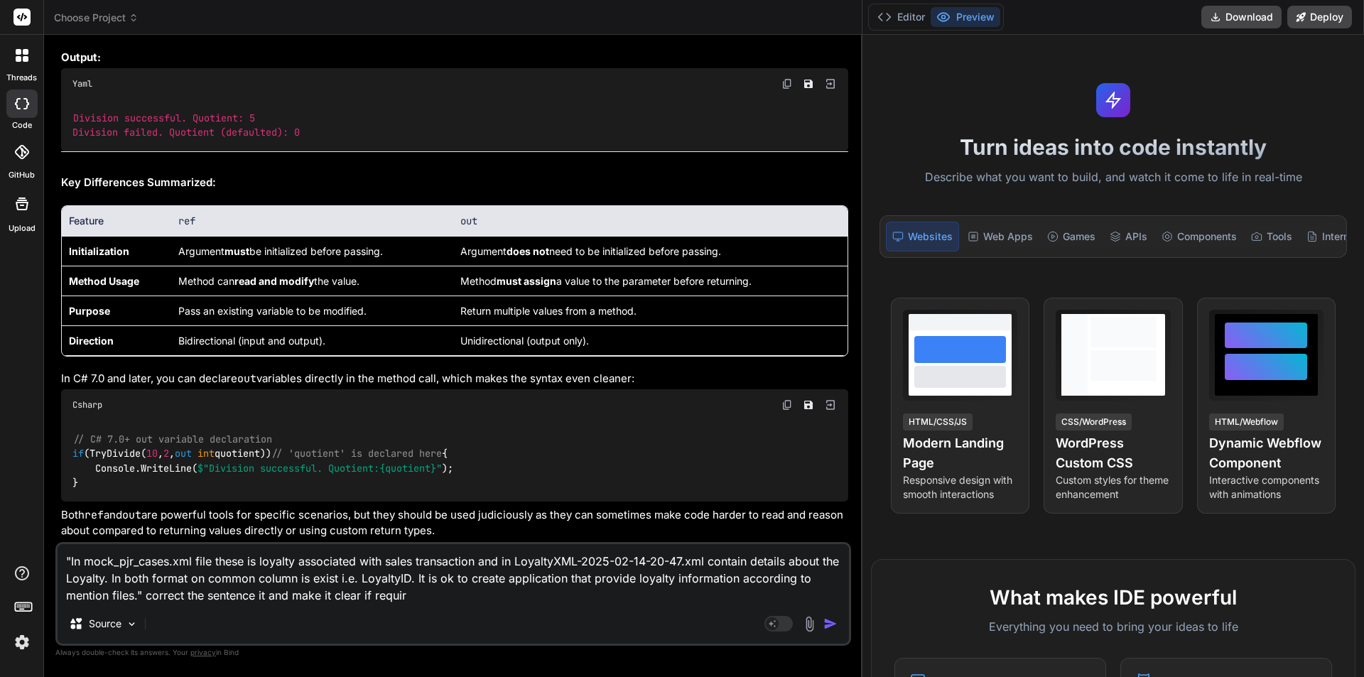
type textarea "x"
type textarea ""In mock_pjr_cases.xml file these is loyalty associated with sales transaction …"
type textarea "x"
type textarea ""In mock_pjr_cases.xml file these is loyalty associated with sales transaction …"
type textarea "x"
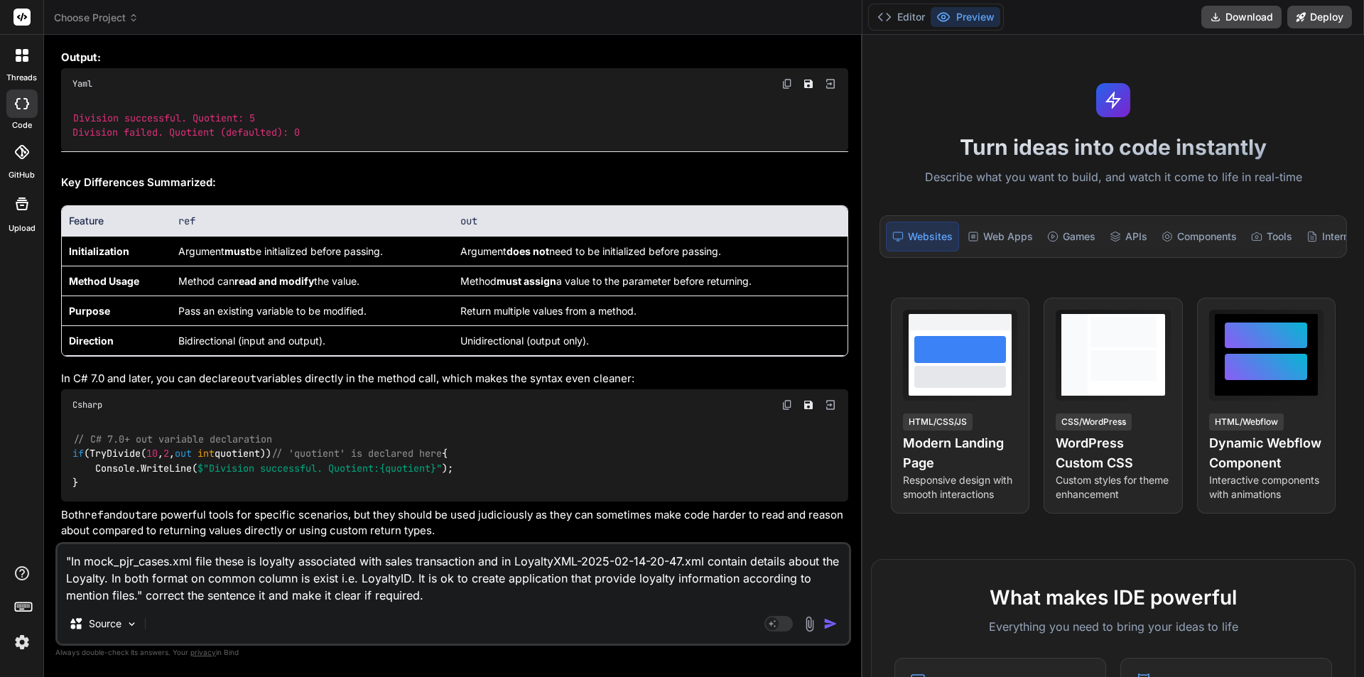
type textarea ""In mock_pjr_cases.xml file these is loyalty associated with sales transaction …"
click at [823, 627] on img "button" at bounding box center [830, 624] width 14 height 14
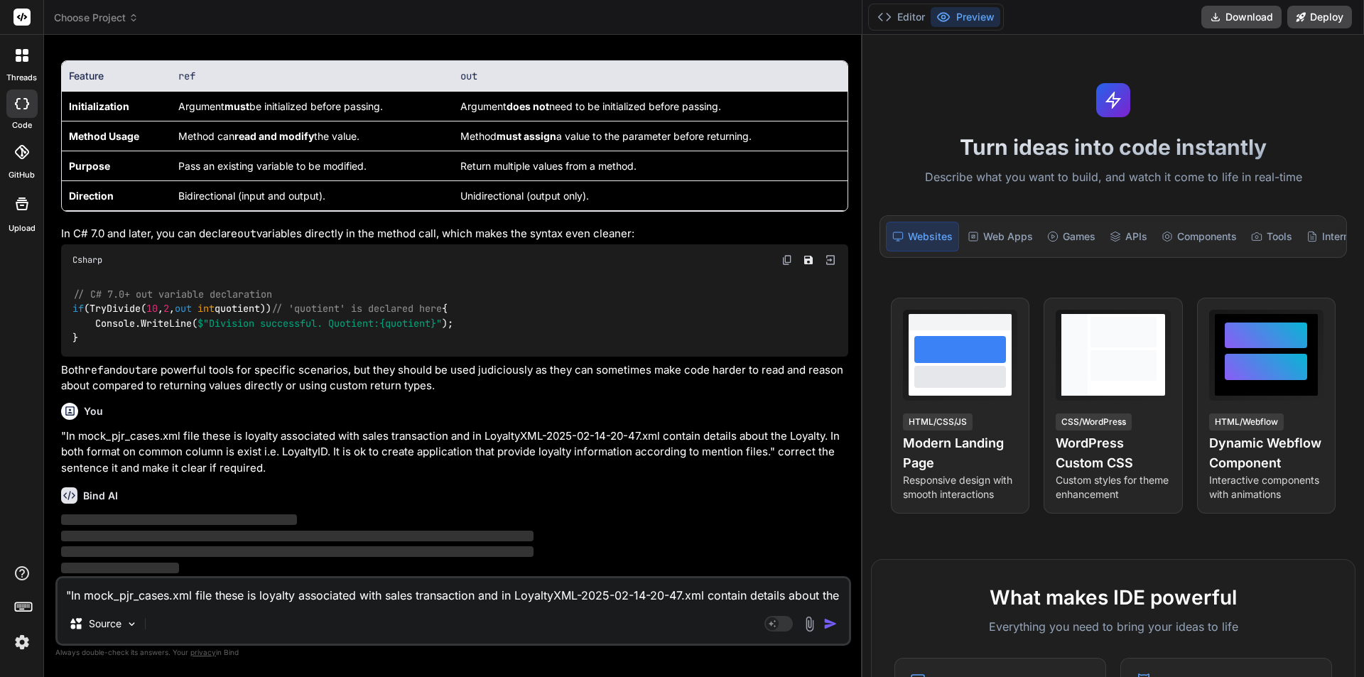
scroll to position [3844, 0]
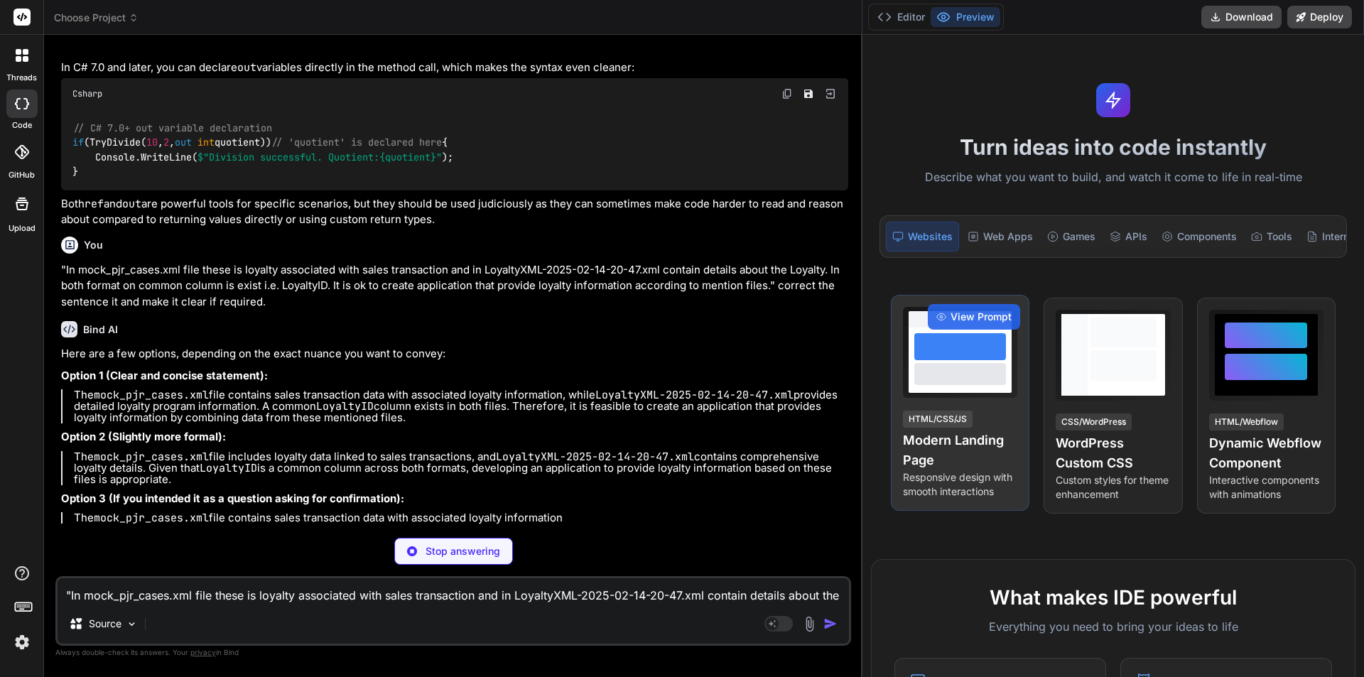
type textarea "x"
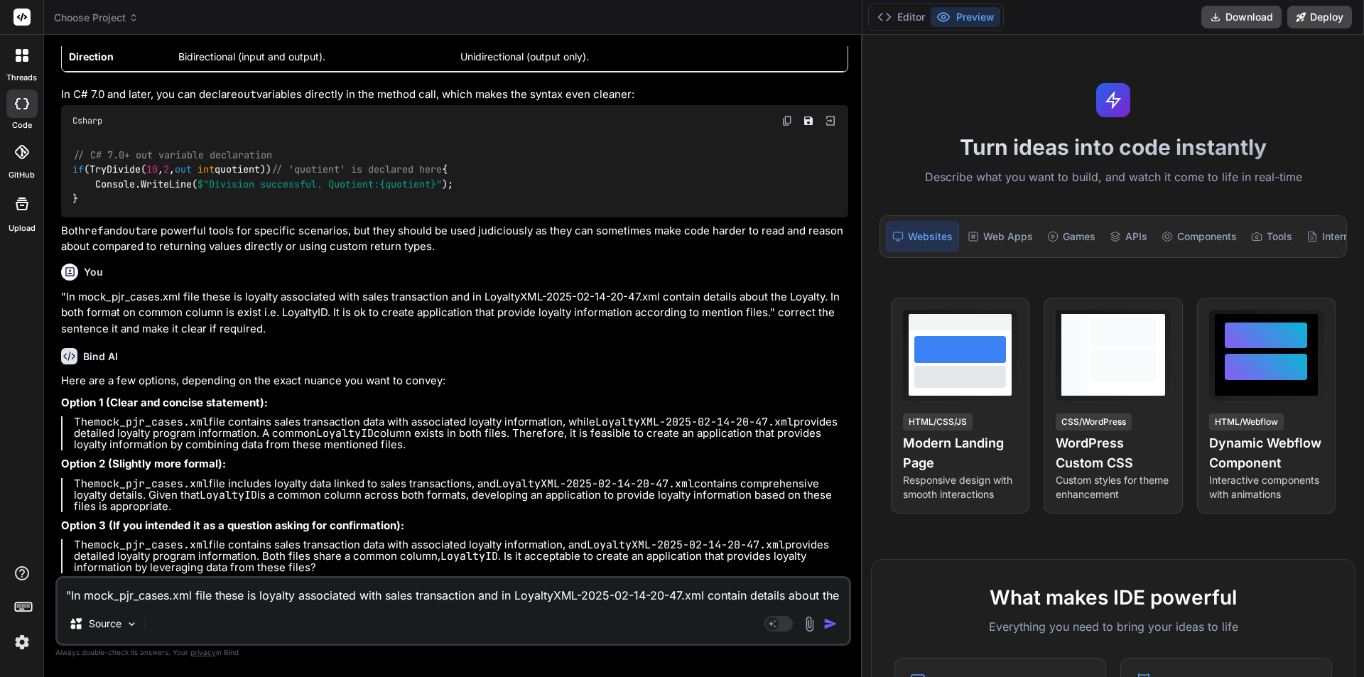
scroll to position [3984, 0]
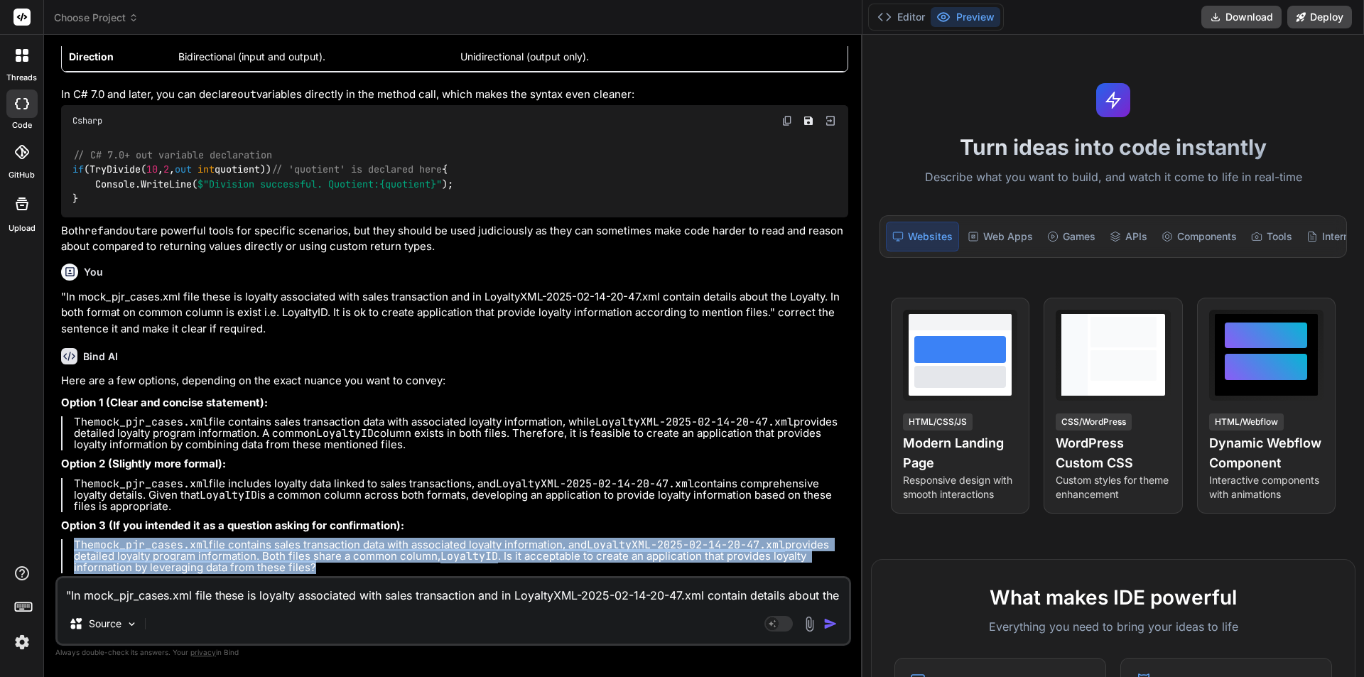
drag, startPoint x: 352, startPoint y: 568, endPoint x: 69, endPoint y: 541, distance: 284.0
click at [69, 541] on blockquote "The mock_pjr_cases.xml file contains sales transaction data with associated loy…" at bounding box center [454, 556] width 787 height 34
copy p "The mock_pjr_cases.xml file contains sales transaction data with associated loy…"
click at [400, 575] on div "Bind AI Here are a few options, depending on the exact nuance you want to conve…" at bounding box center [454, 456] width 787 height 239
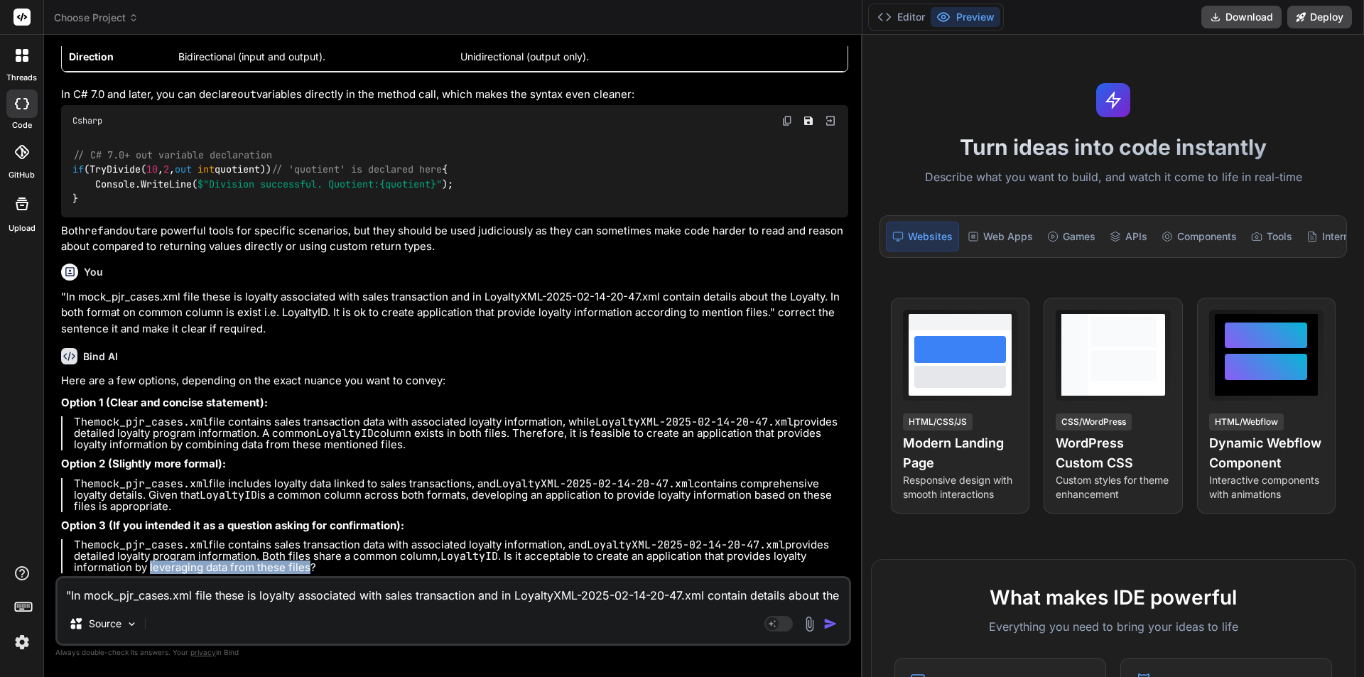
drag, startPoint x: 186, startPoint y: 565, endPoint x: 345, endPoint y: 569, distance: 158.5
click at [345, 569] on p "The mock_pjr_cases.xml file contains sales transaction data with associated loy…" at bounding box center [461, 556] width 774 height 34
copy p "leveraging data from these files"
click at [233, 593] on textarea ""In mock_pjr_cases.xml file these is loyalty associated with sales transaction …" at bounding box center [453, 591] width 791 height 26
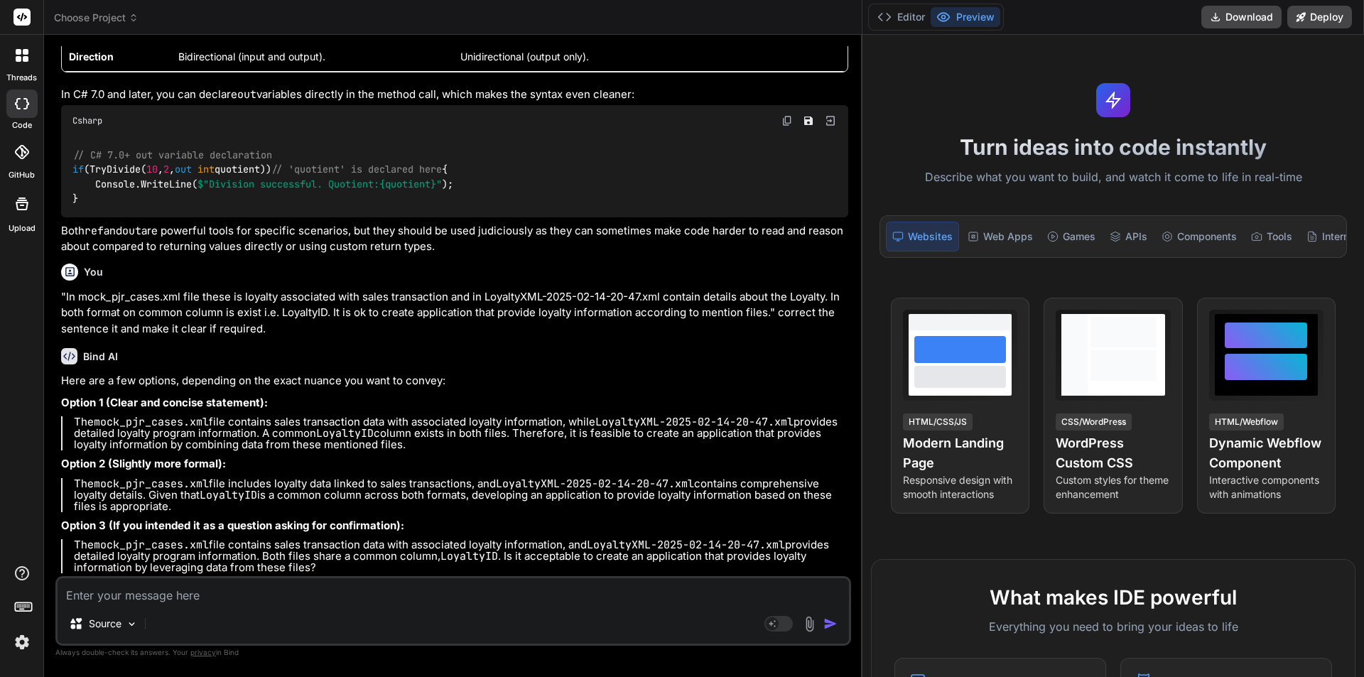
type textarea """
type textarea "x"
type textarea """"
type textarea "x"
paste textarea "leveraging data from these files"
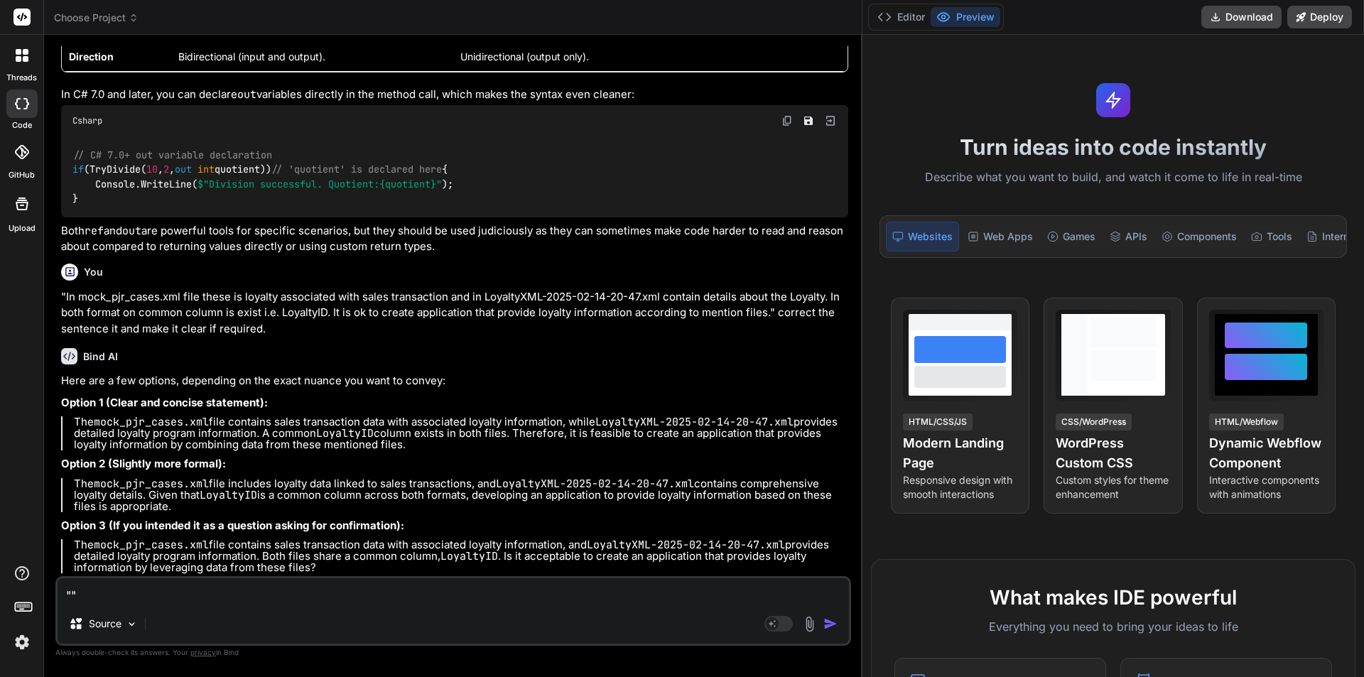
type textarea ""leveraging data from these files""
type textarea "x"
type textarea ""leveraging data from these files""
type textarea "x"
type textarea ""leveraging data from these files" e"
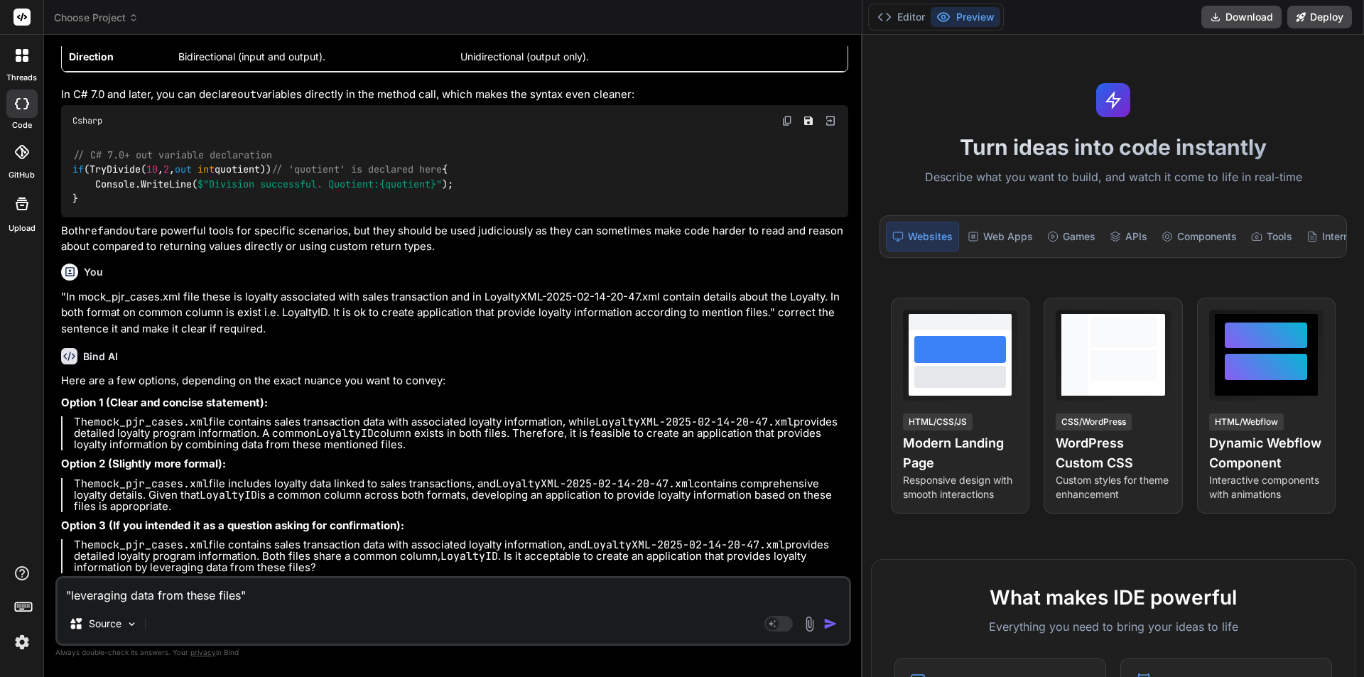
type textarea "x"
type textarea ""leveraging data from these files" ex"
type textarea "x"
type textarea ""leveraging data from these files" exp"
type textarea "x"
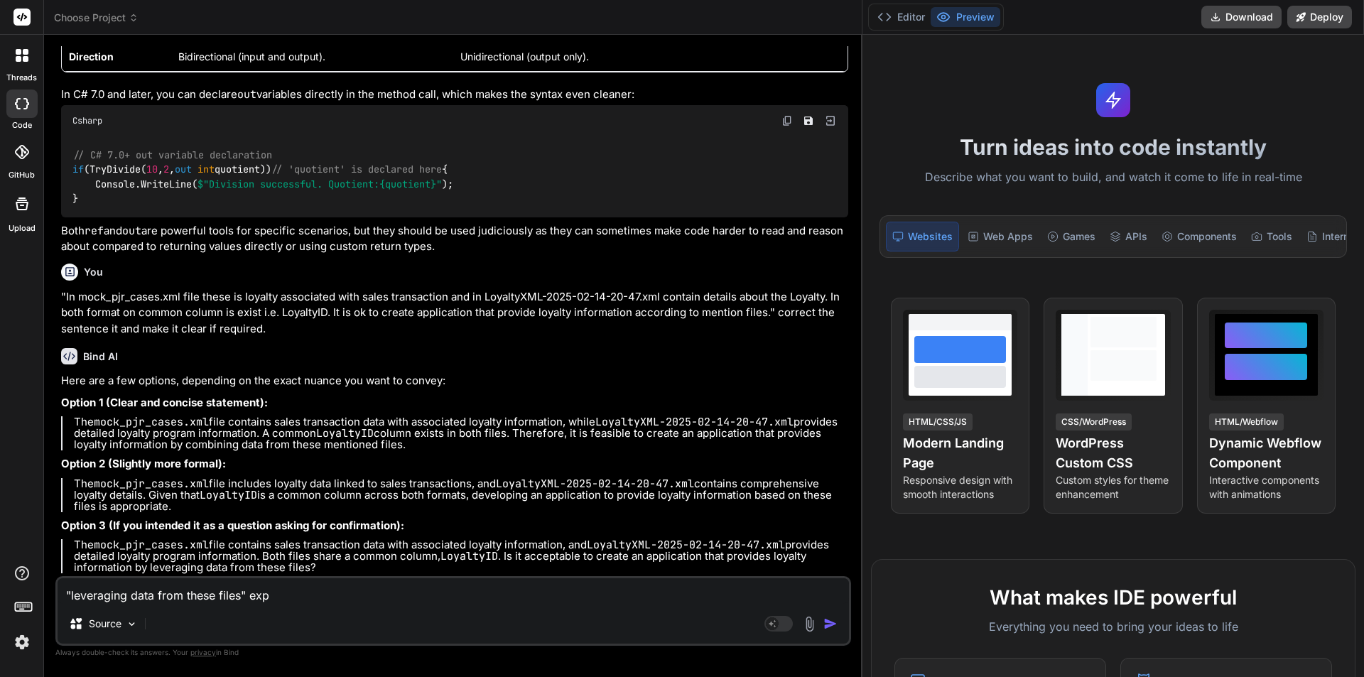
type textarea ""leveraging data from these files" expl"
type textarea "x"
type textarea ""leveraging data from these files" expla"
type textarea "x"
type textarea ""leveraging data from these files" explai"
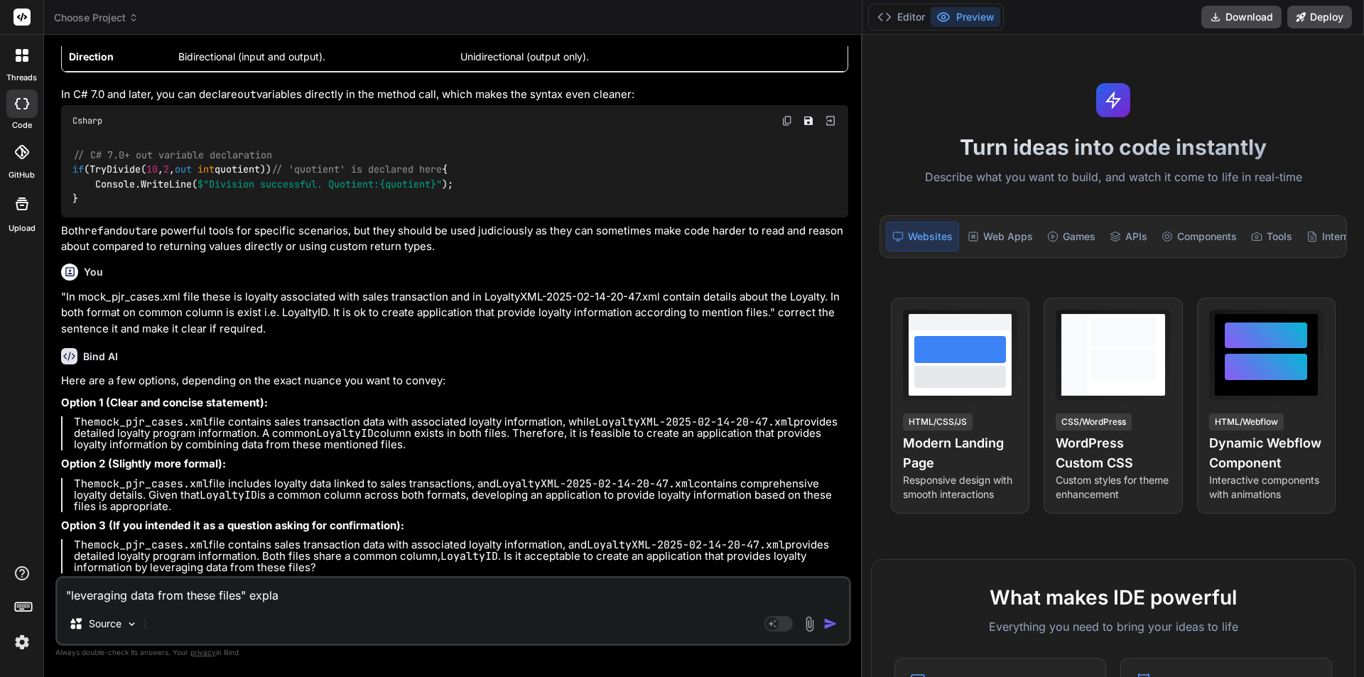
type textarea "x"
type textarea ""leveraging data from these files" explain"
type textarea "x"
type textarea ""leveraging data from these files" explain"
type textarea "x"
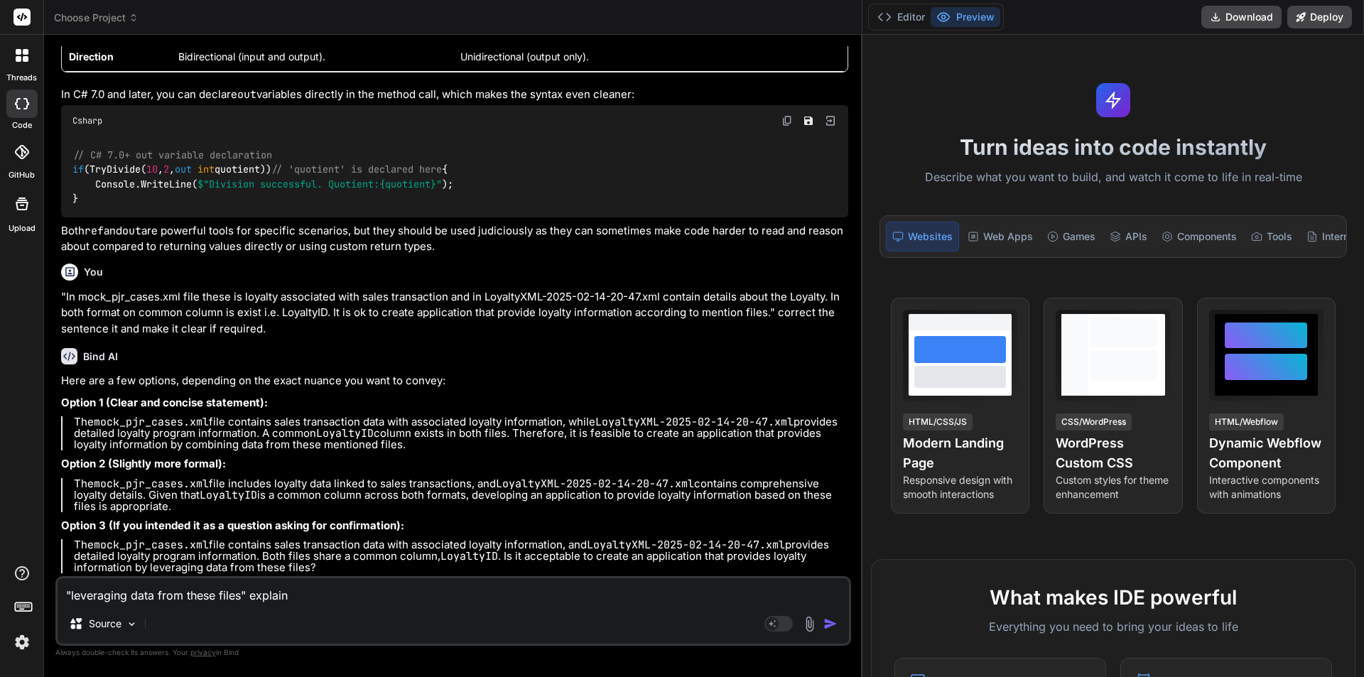
type textarea ""leveraging data from these files" explain t"
type textarea "x"
type textarea ""leveraging data from these files" explain th"
type textarea "x"
type textarea ""leveraging data from these files" explain the"
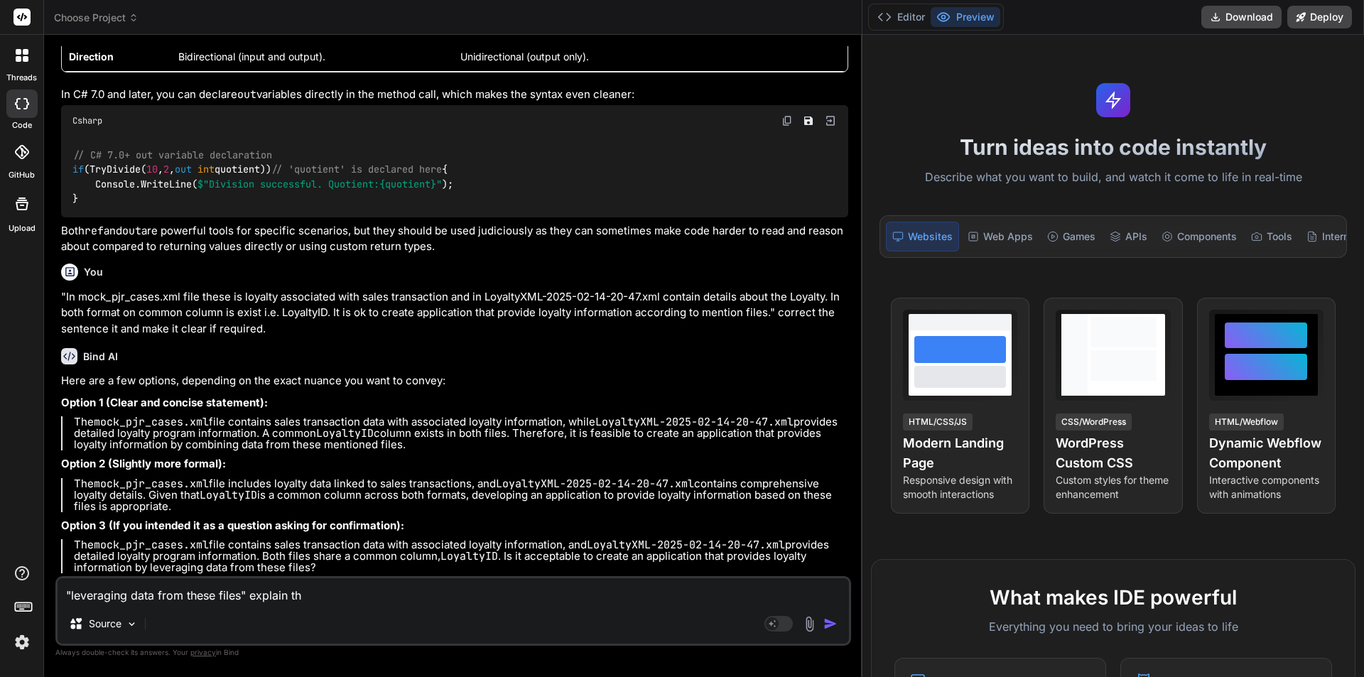
type textarea "x"
type textarea ""leveraging data from these files" explain the"
type textarea "x"
type textarea ""leveraging data from these files" explain the m"
type textarea "x"
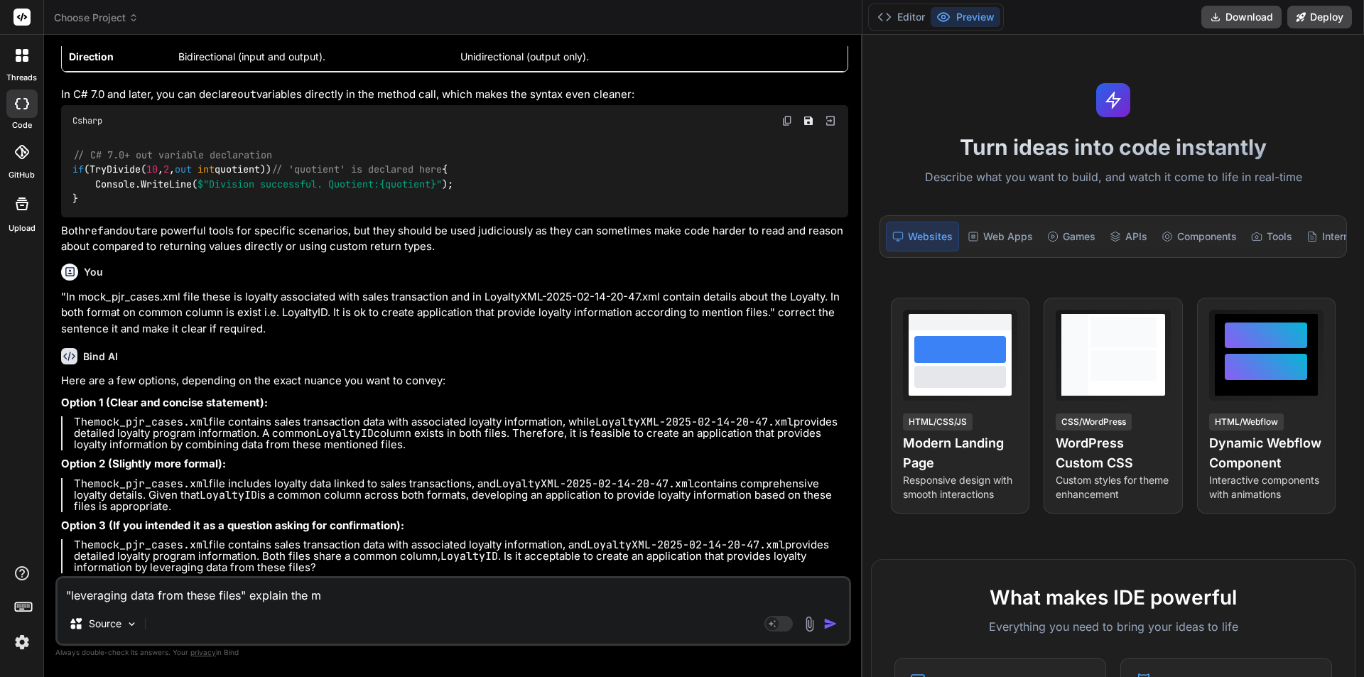
type textarea ""leveraging data from these files" explain the me"
type textarea "x"
type textarea ""leveraging data from these files" explain the mea"
type textarea "x"
type textarea ""leveraging data from these files" explain the mean"
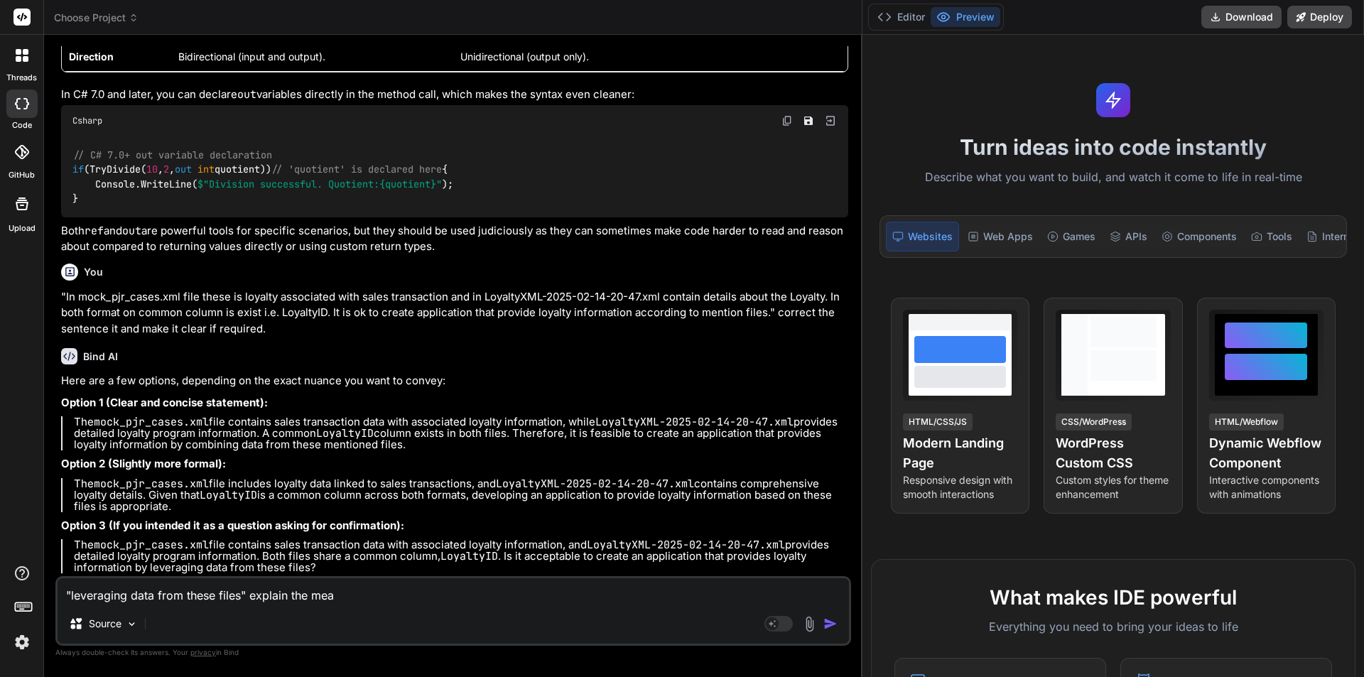
type textarea "x"
type textarea ""leveraging data from these files" explain the meani"
type textarea "x"
click at [365, 595] on textarea ""leveraging data from these files" explain the meaning" at bounding box center [453, 591] width 791 height 26
click at [823, 625] on img "button" at bounding box center [830, 624] width 14 height 14
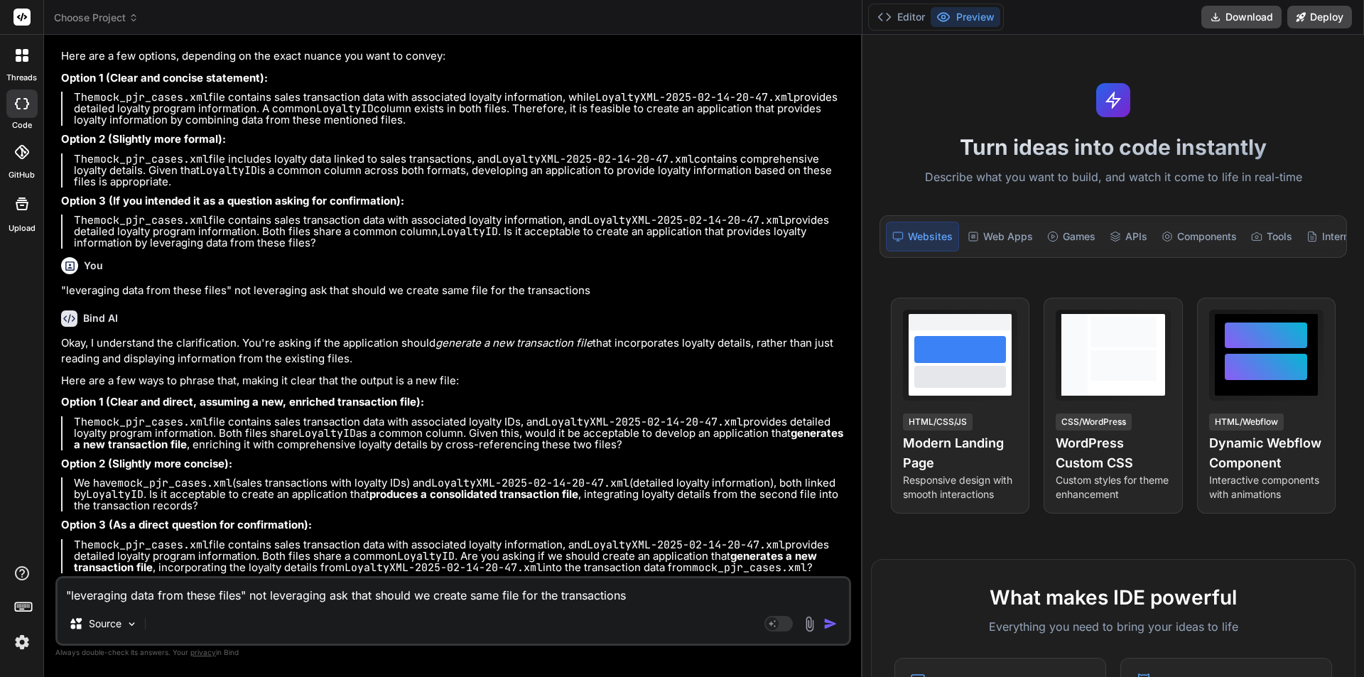
scroll to position [4320, 0]
click at [150, 602] on textarea ""leveraging data from these files" not leveraging ask that should we create sam…" at bounding box center [453, 591] width 791 height 26
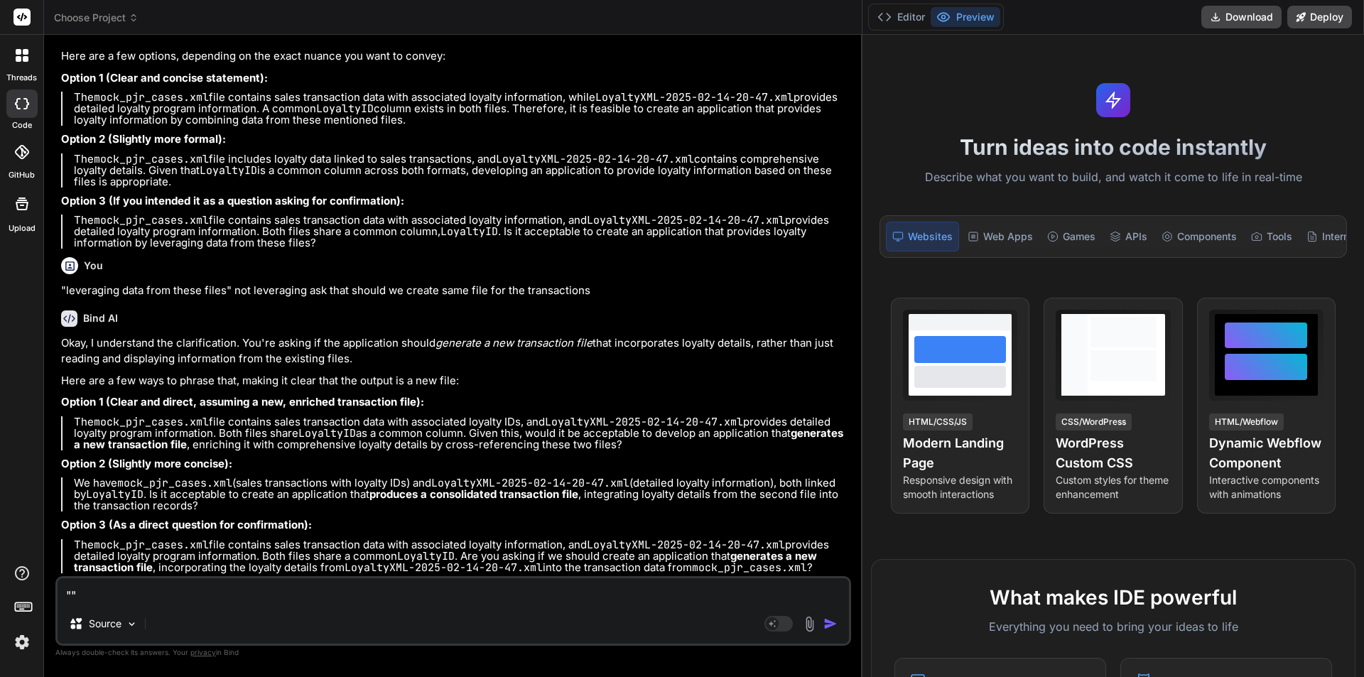
paste textarea "The mock_pjr_cases.xml file contains sales transaction data with associated loy…"
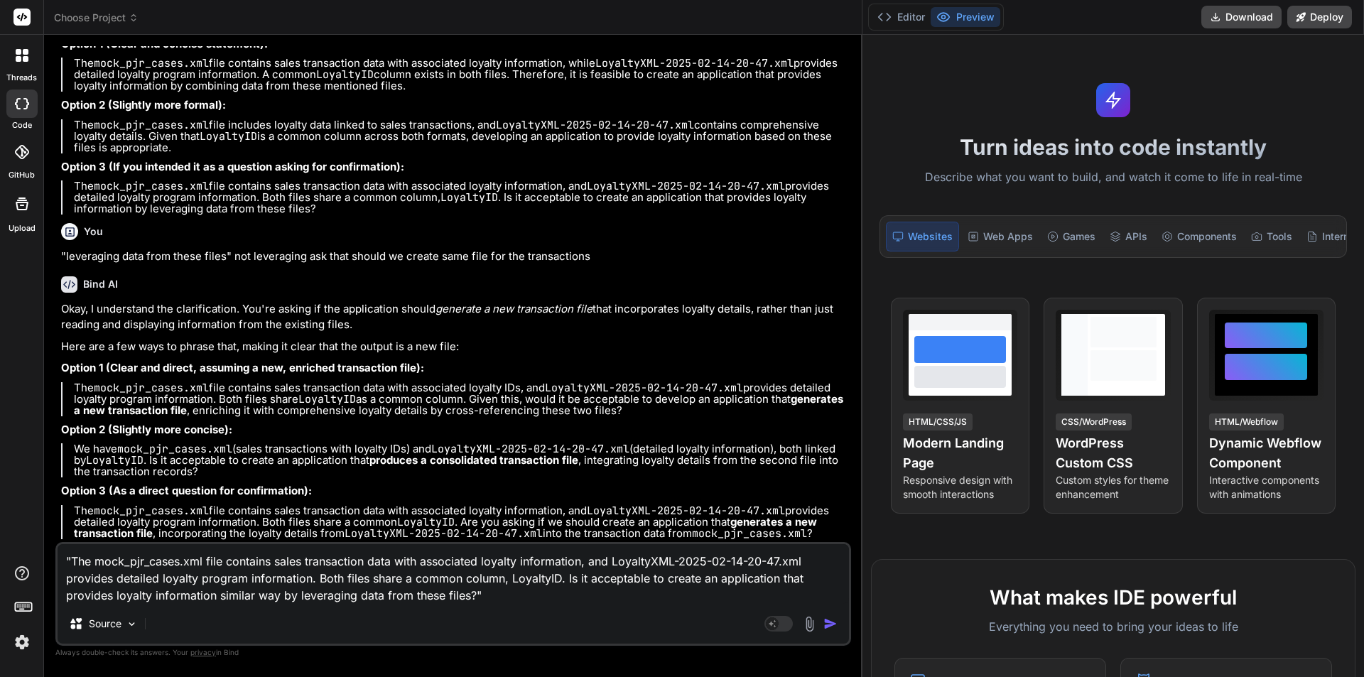
scroll to position [4154, 0]
drag, startPoint x: 356, startPoint y: 156, endPoint x: 94, endPoint y: 161, distance: 261.5
copy p "correct the sentence it and make it clear if required."
click at [507, 602] on textarea ""The mock_pjr_cases.xml file contains sales transaction data with associated lo…" at bounding box center [453, 574] width 791 height 60
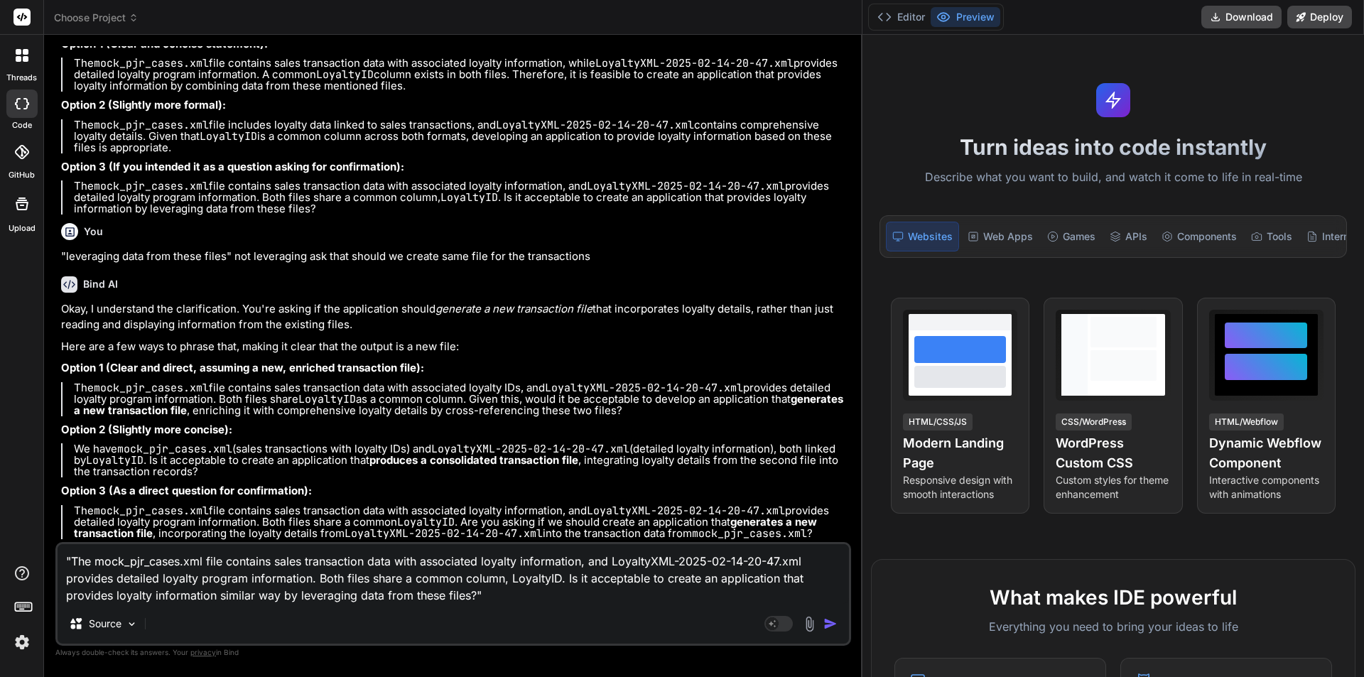
paste textarea "correct the sentence it and make it clear if required."
drag, startPoint x: 806, startPoint y: 616, endPoint x: 801, endPoint y: 625, distance: 10.2
click at [807, 616] on div "Agent Mode. When this toggle is activated, AI automatically makes decisions, re…" at bounding box center [803, 623] width 82 height 17
click at [823, 627] on img "button" at bounding box center [830, 624] width 14 height 14
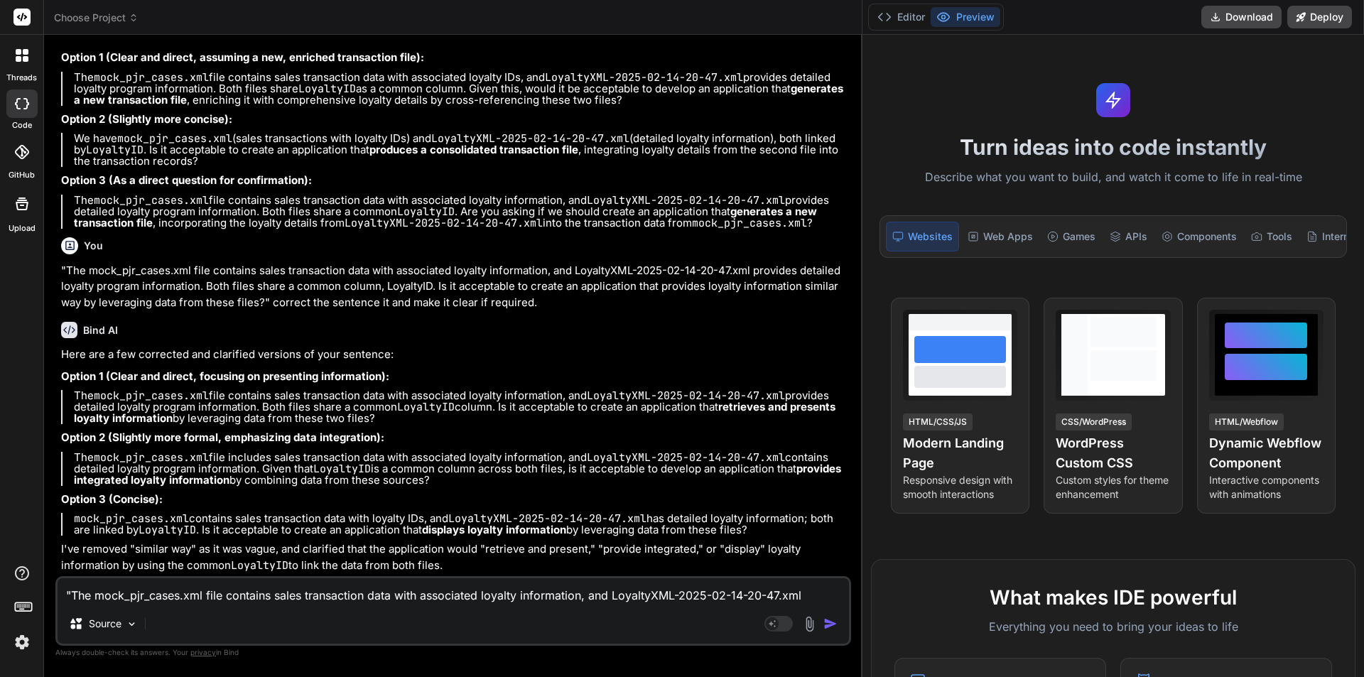
scroll to position [4664, 0]
drag, startPoint x: 325, startPoint y: 544, endPoint x: 780, endPoint y: 528, distance: 455.0
click at [780, 528] on p "mock_pjr_cases.xml contains sales transaction data with loyalty IDs, and Loyalt…" at bounding box center [461, 524] width 774 height 23
copy p "Is it acceptable to create an application that displays loyalty information by …"
